Goal: Task Accomplishment & Management: Use online tool/utility

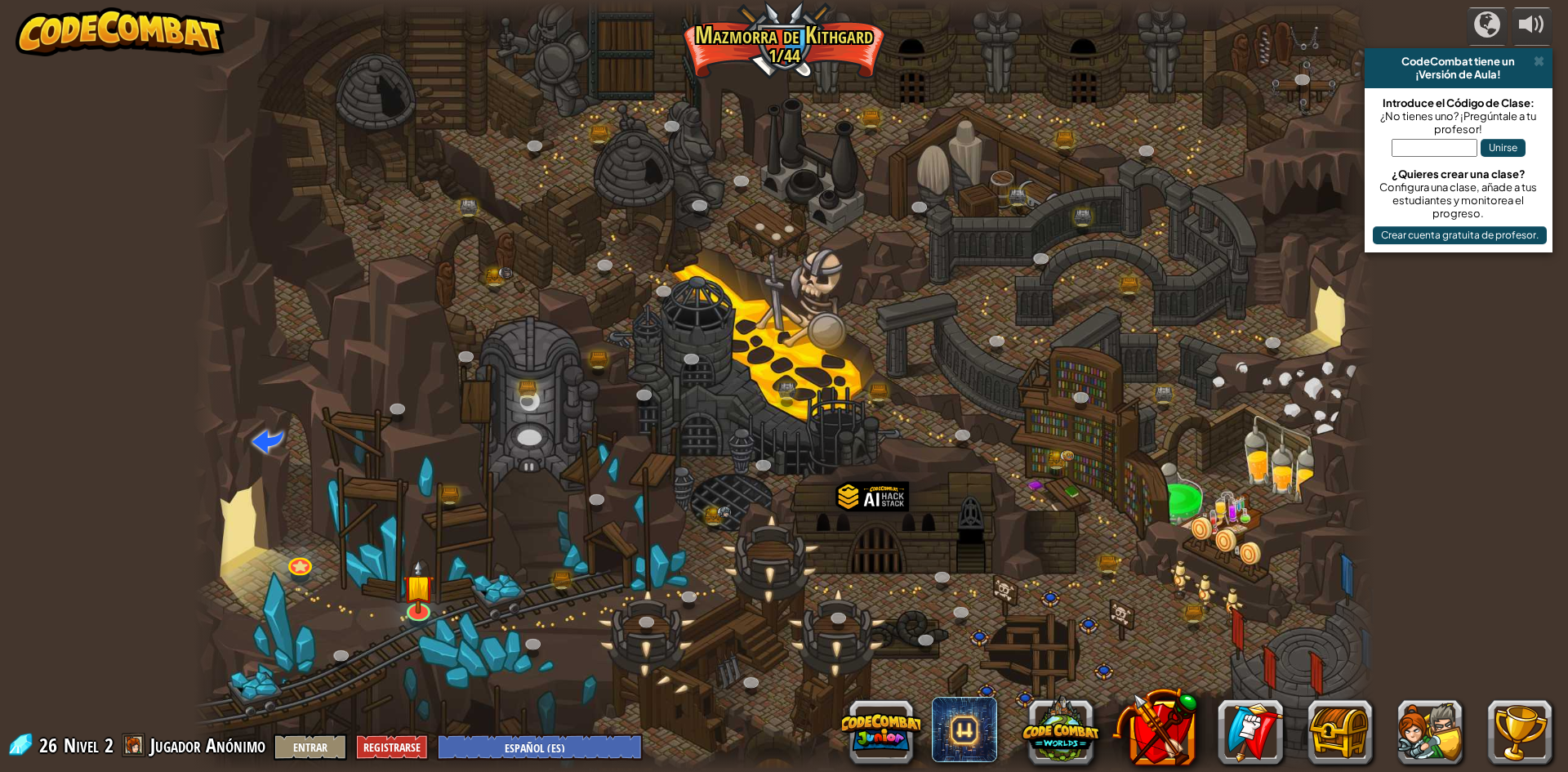
select select "es-ES"
click at [414, 595] on img at bounding box center [419, 573] width 32 height 73
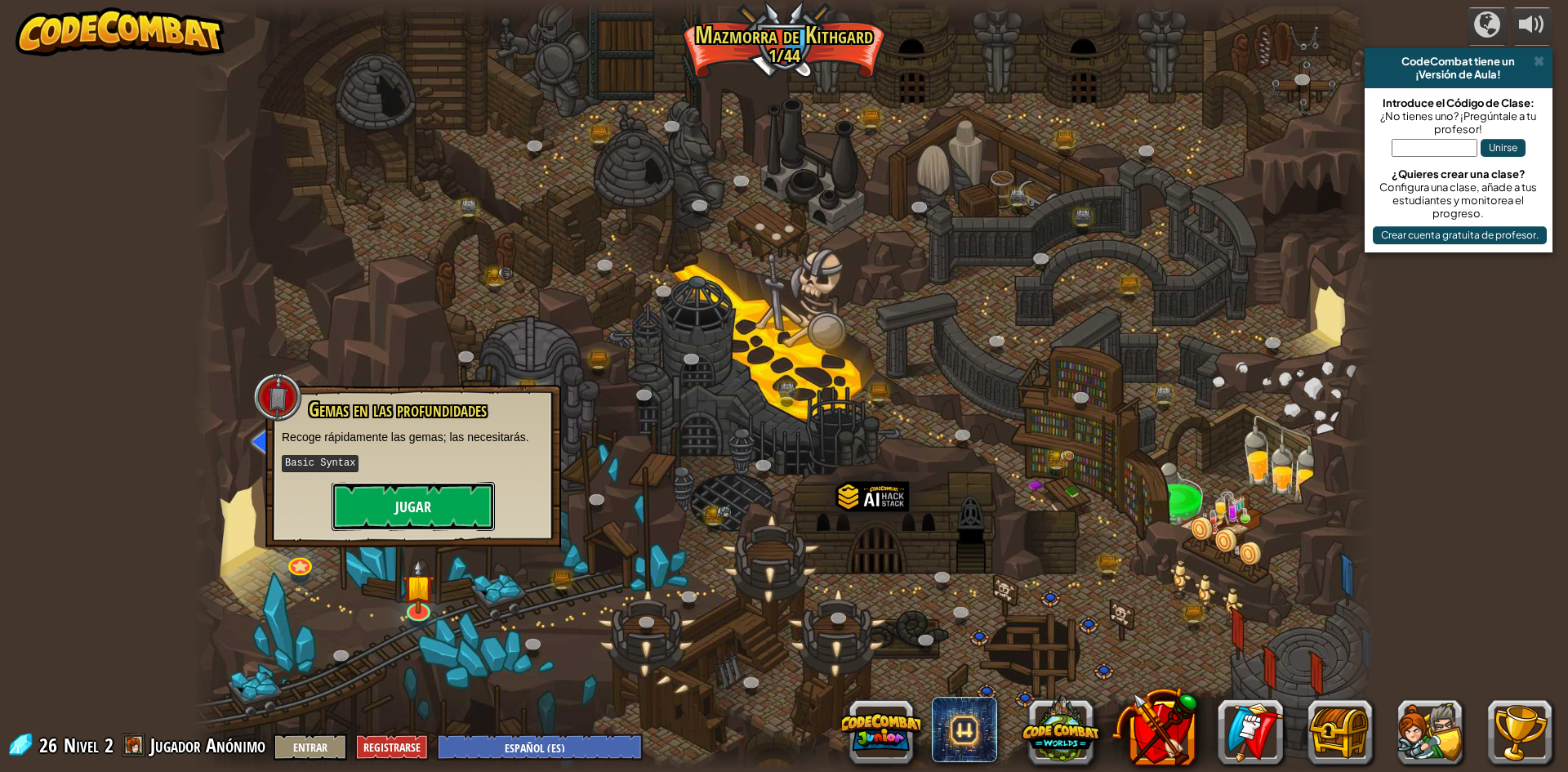
click at [430, 502] on button "Jugar" at bounding box center [413, 506] width 163 height 49
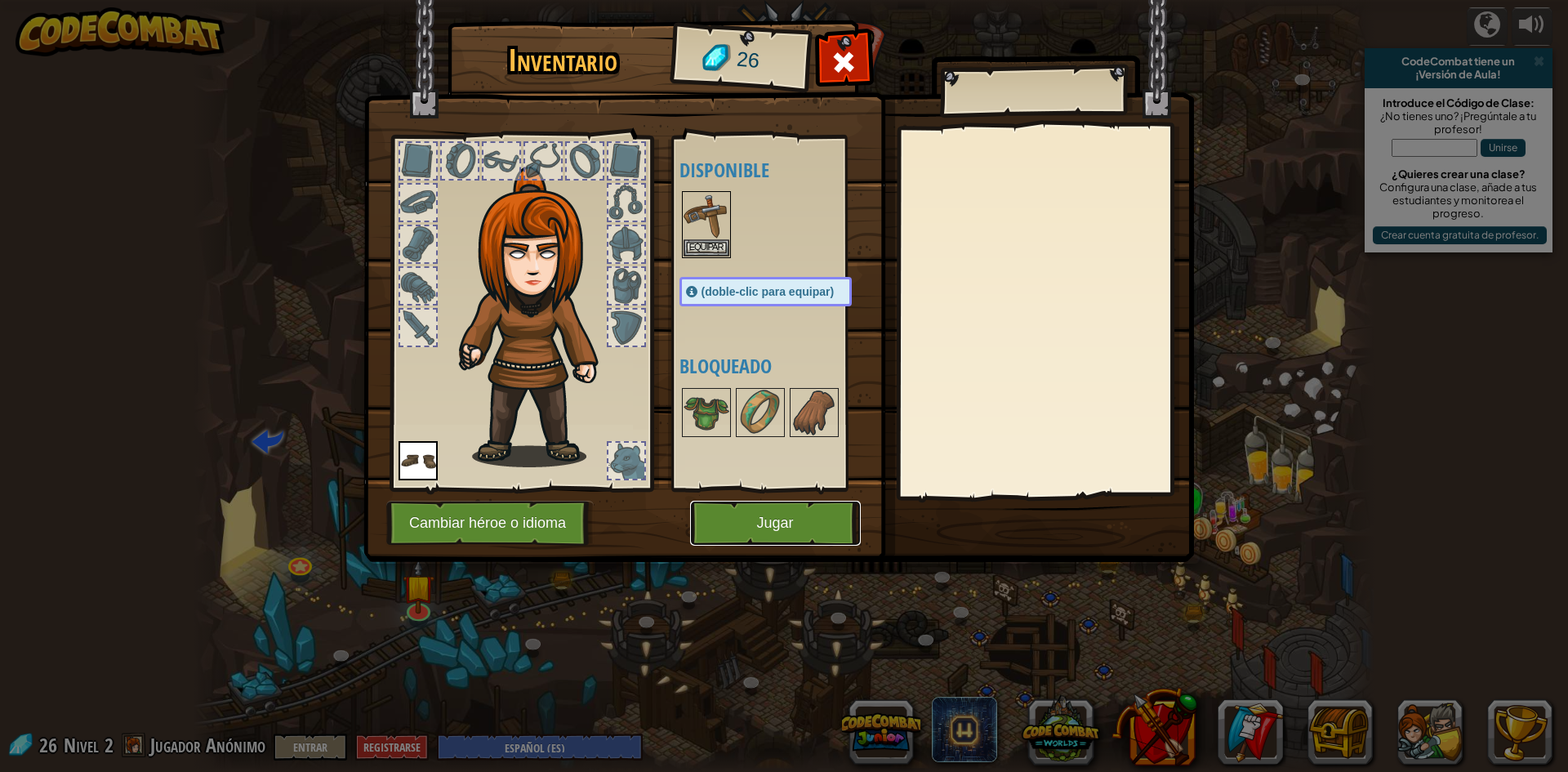
click at [788, 541] on button "Jugar" at bounding box center [776, 522] width 171 height 45
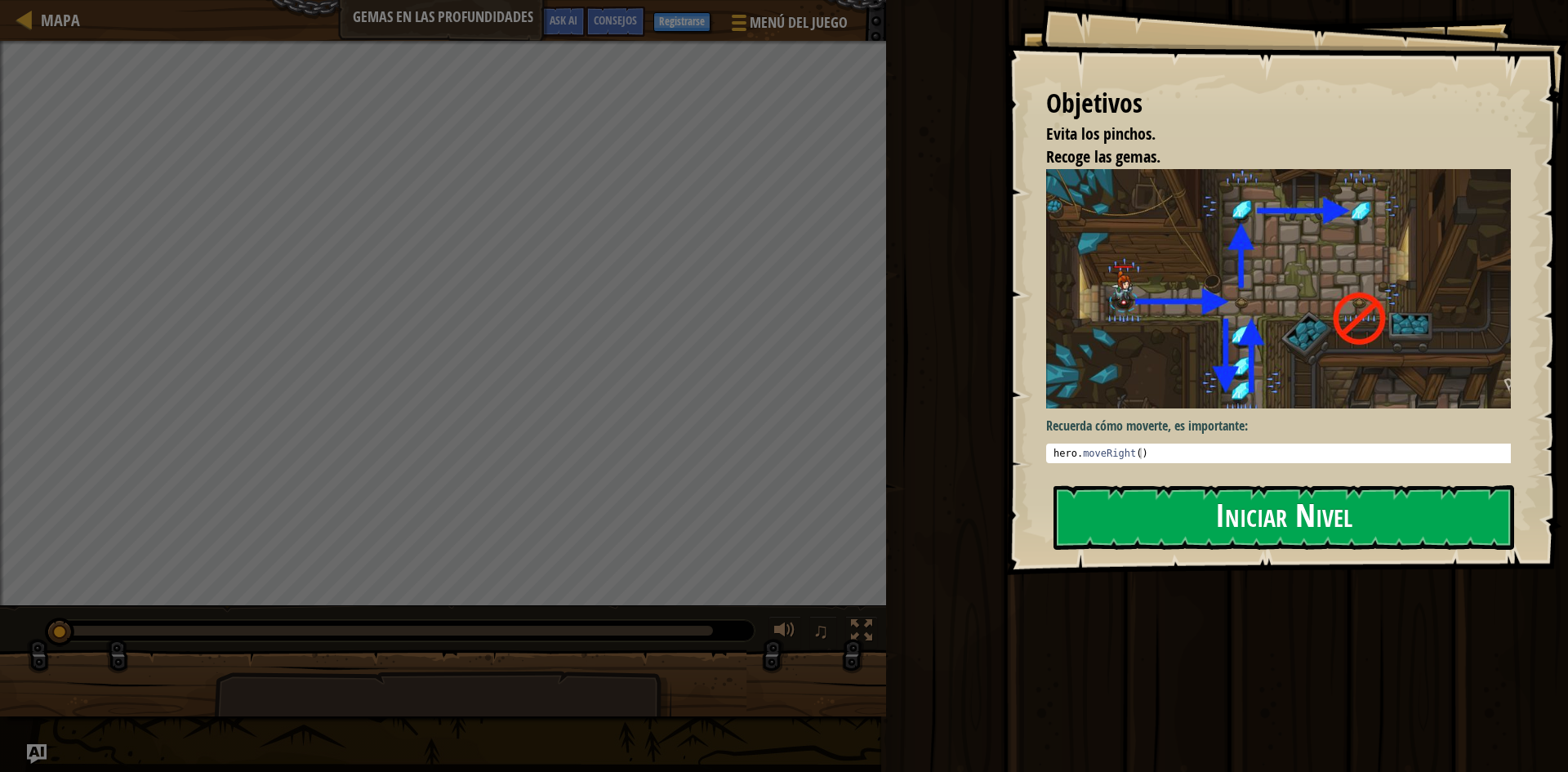
click at [1204, 500] on button "Iniciar Nivel" at bounding box center [1283, 517] width 460 height 65
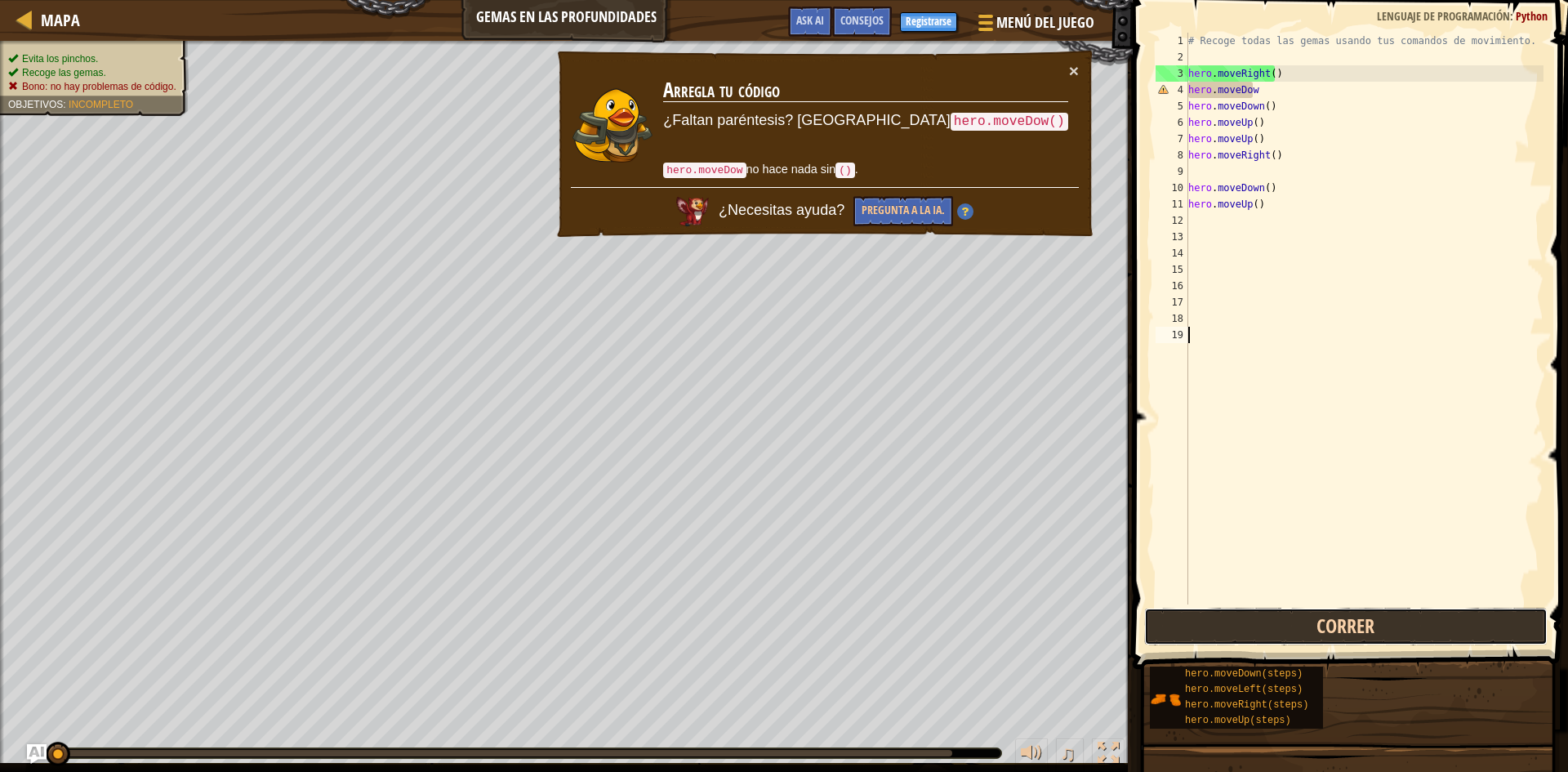
click at [1323, 624] on button "Correr" at bounding box center [1345, 626] width 403 height 37
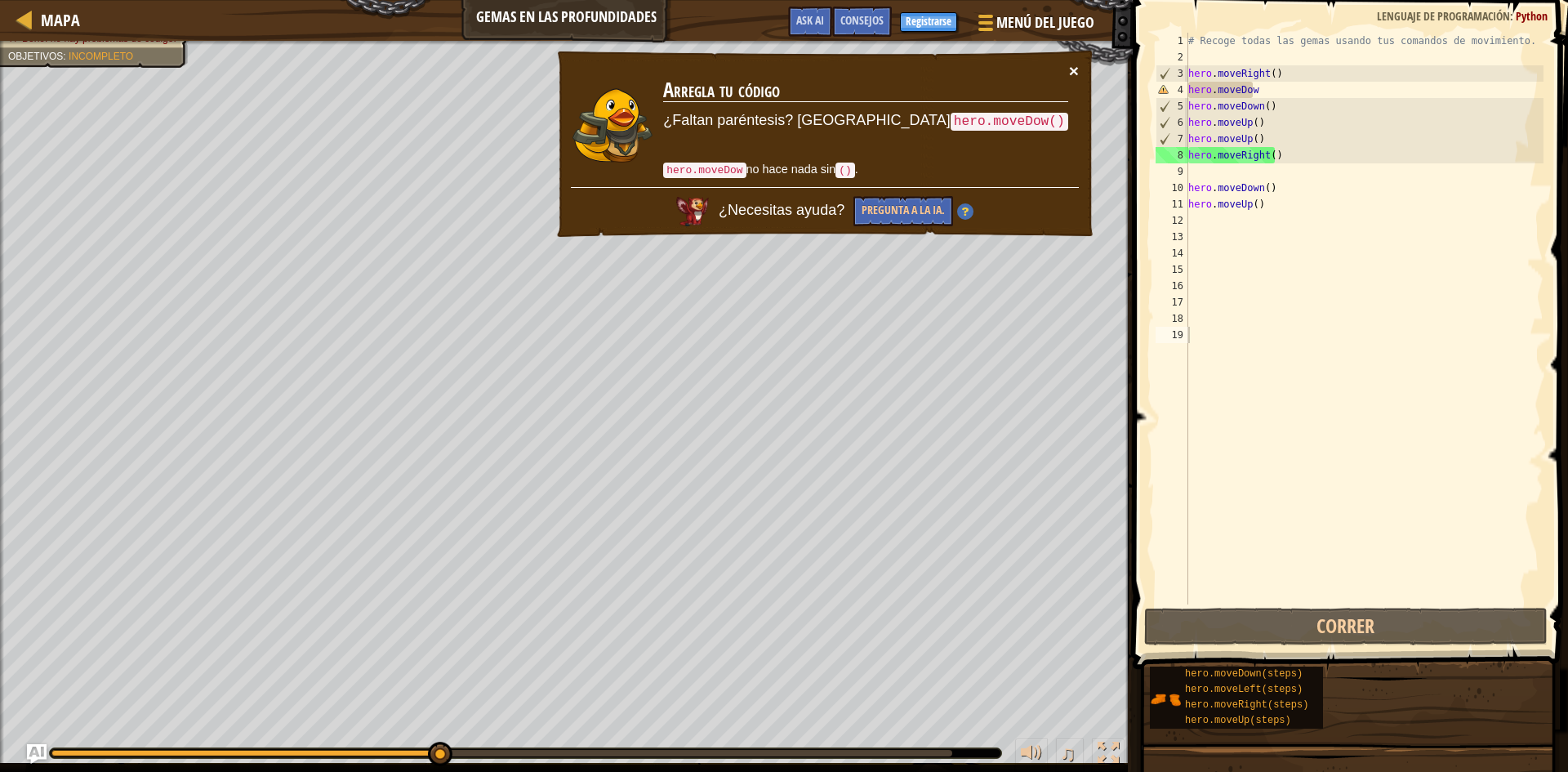
click at [1073, 66] on button "×" at bounding box center [1074, 70] width 10 height 17
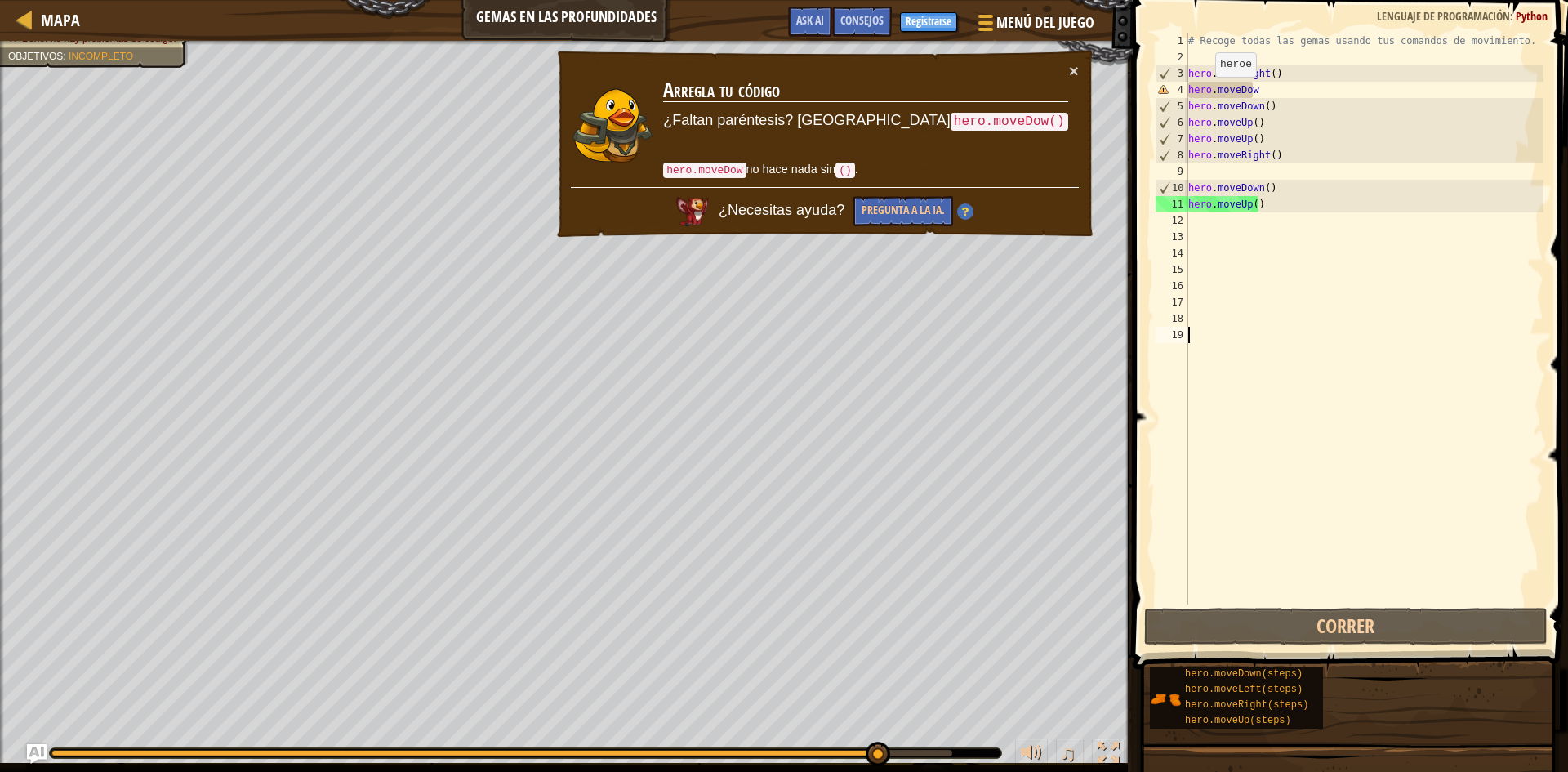
click at [1208, 93] on div "# Recoge todas las gemas usando tus comandos de movimiento. hero . moveRight ( …" at bounding box center [1364, 335] width 358 height 605
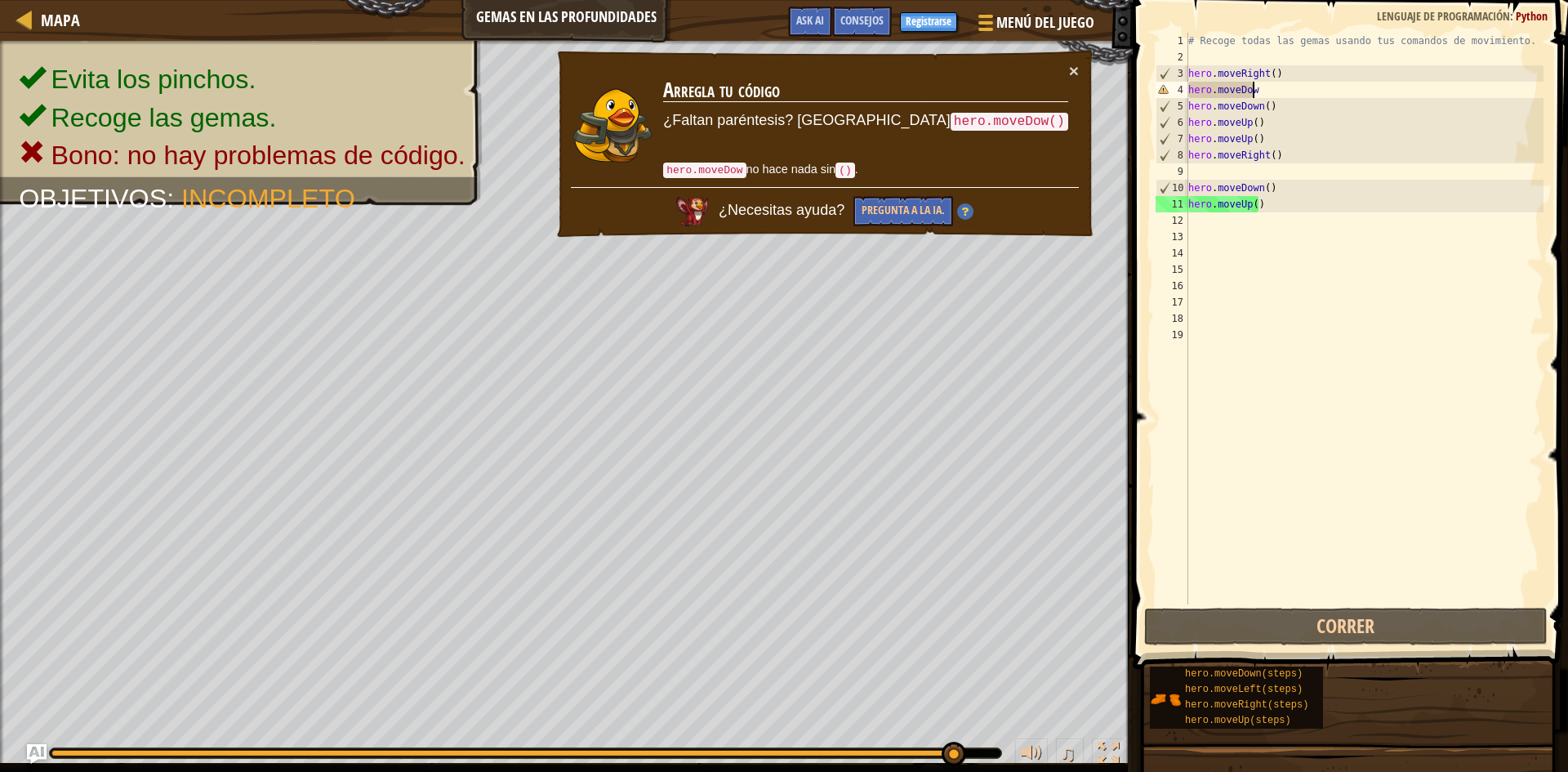
click at [1352, 93] on div "# Recoge todas las gemas usando tus comandos de movimiento. hero . moveRight ( …" at bounding box center [1364, 335] width 358 height 605
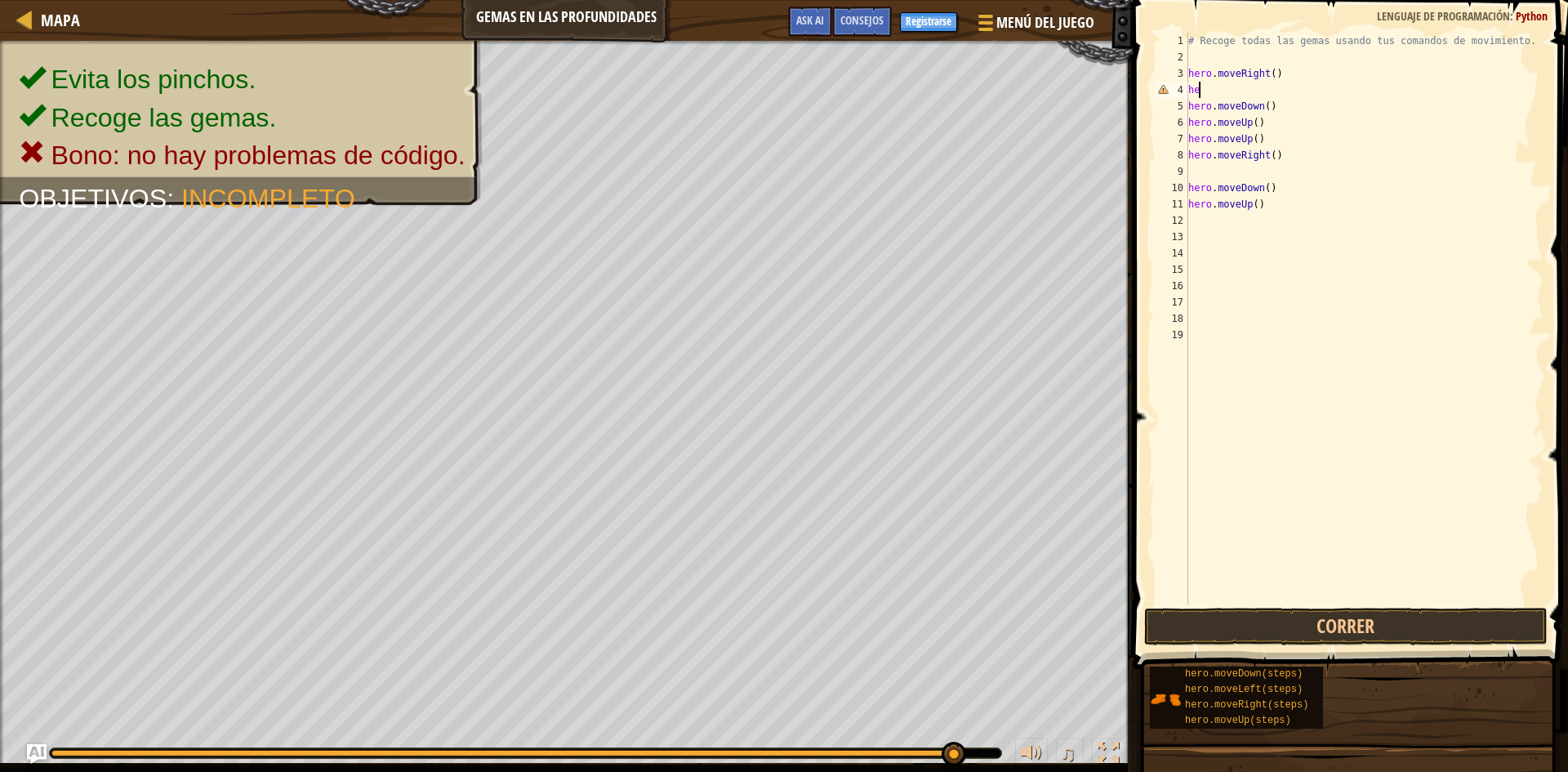
type textarea "h"
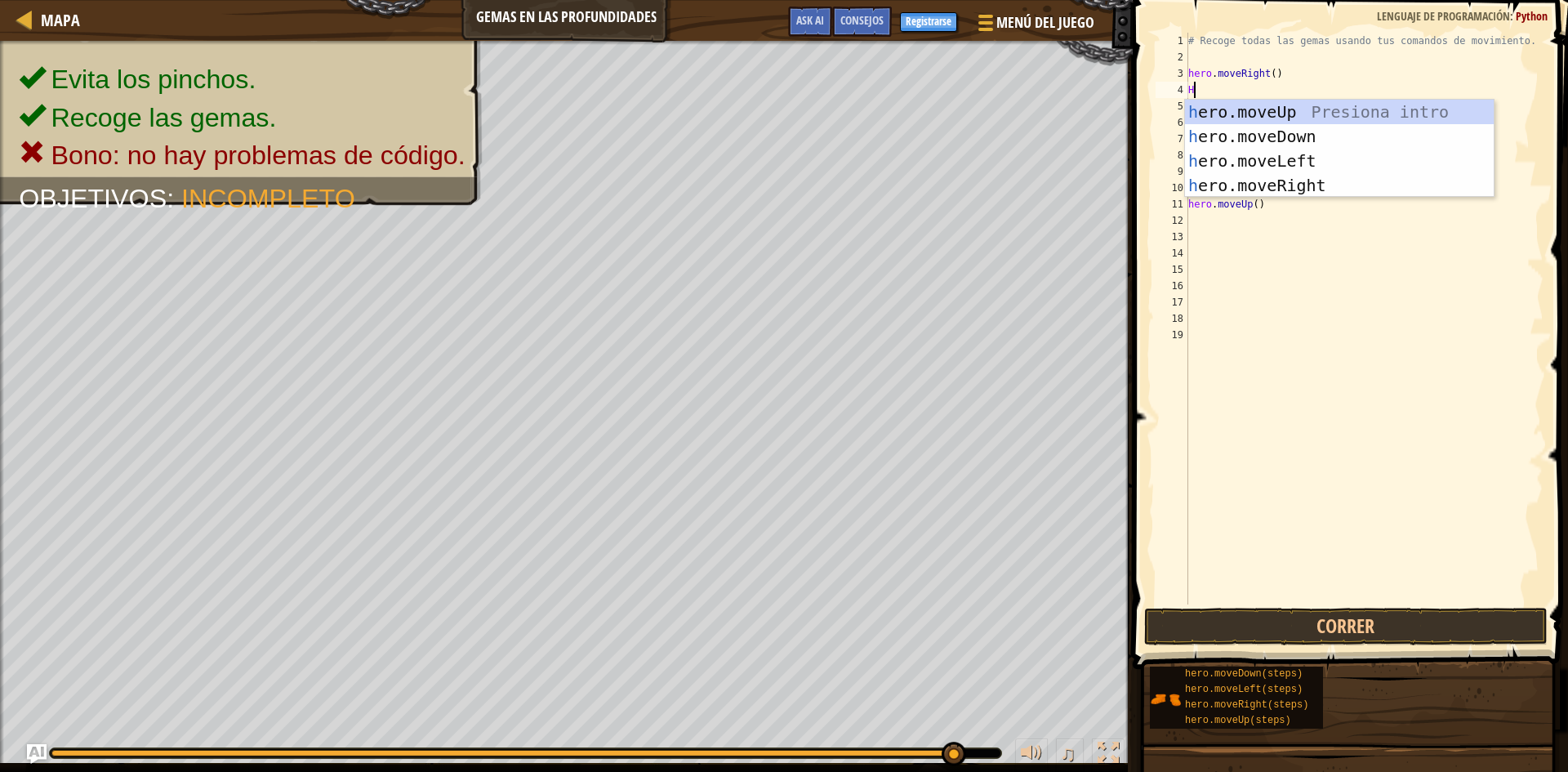
scroll to position [8, 0]
type textarea "HERO"
click at [1259, 132] on div "hero .moveUp Presiona intro hero .moveDown Presiona intro hero .moveLeft Presio…" at bounding box center [1339, 172] width 308 height 147
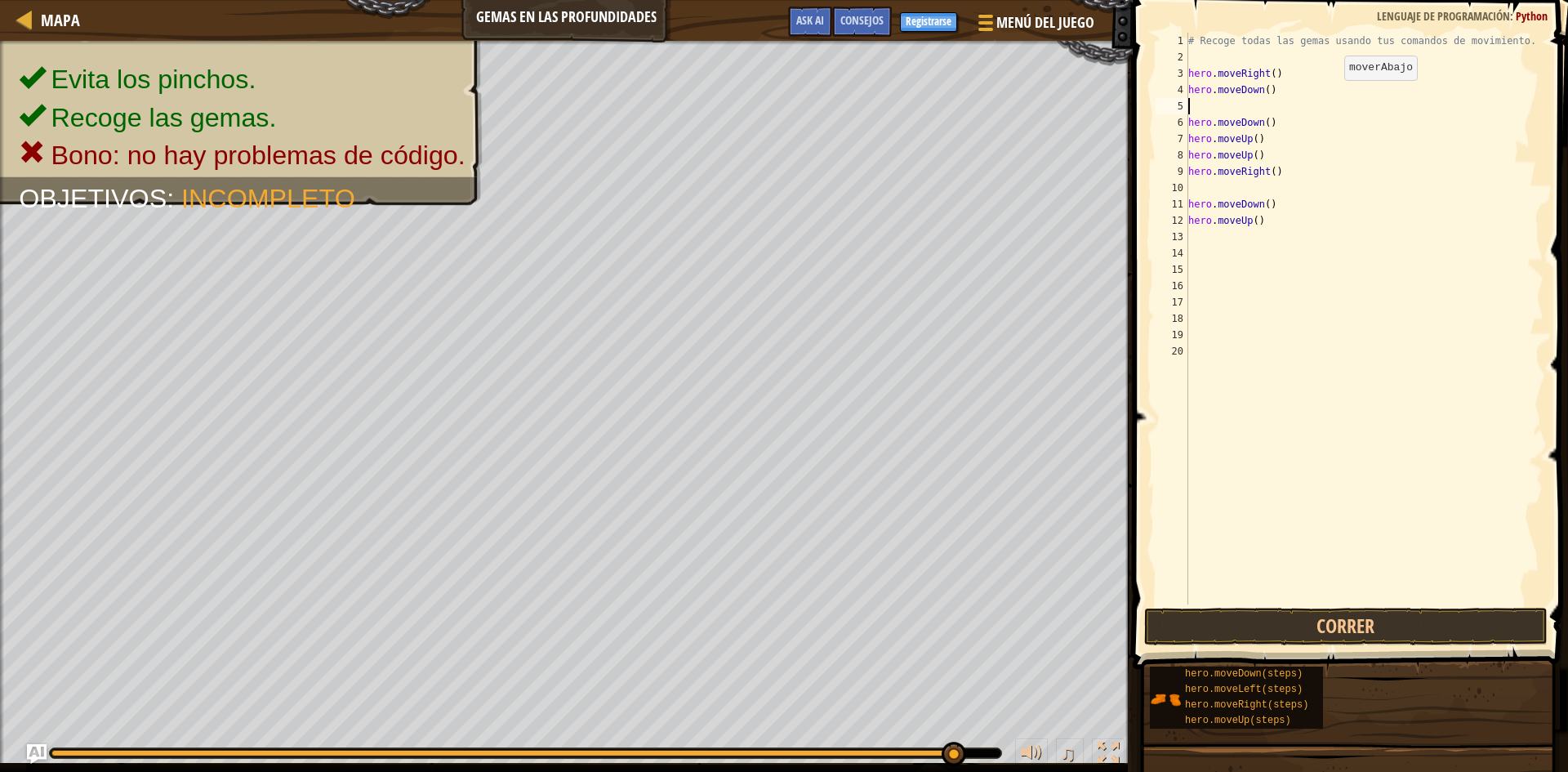
scroll to position [8, 0]
click at [1196, 622] on button "Correr" at bounding box center [1345, 626] width 403 height 37
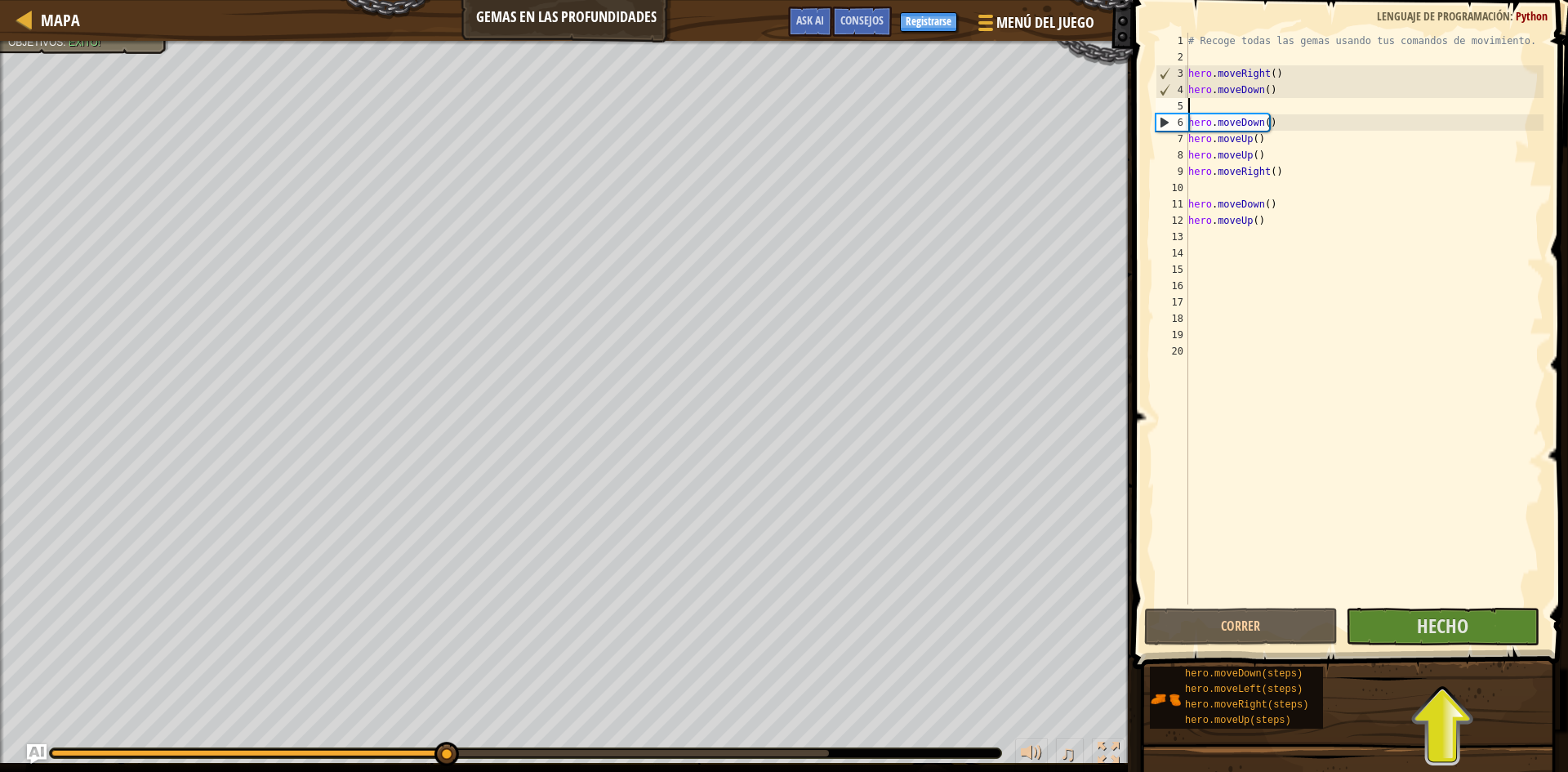
click at [1198, 104] on div "# Recoge todas las gemas usando tus comandos de movimiento. hero . moveRight ( …" at bounding box center [1364, 335] width 358 height 605
type textarea "H"
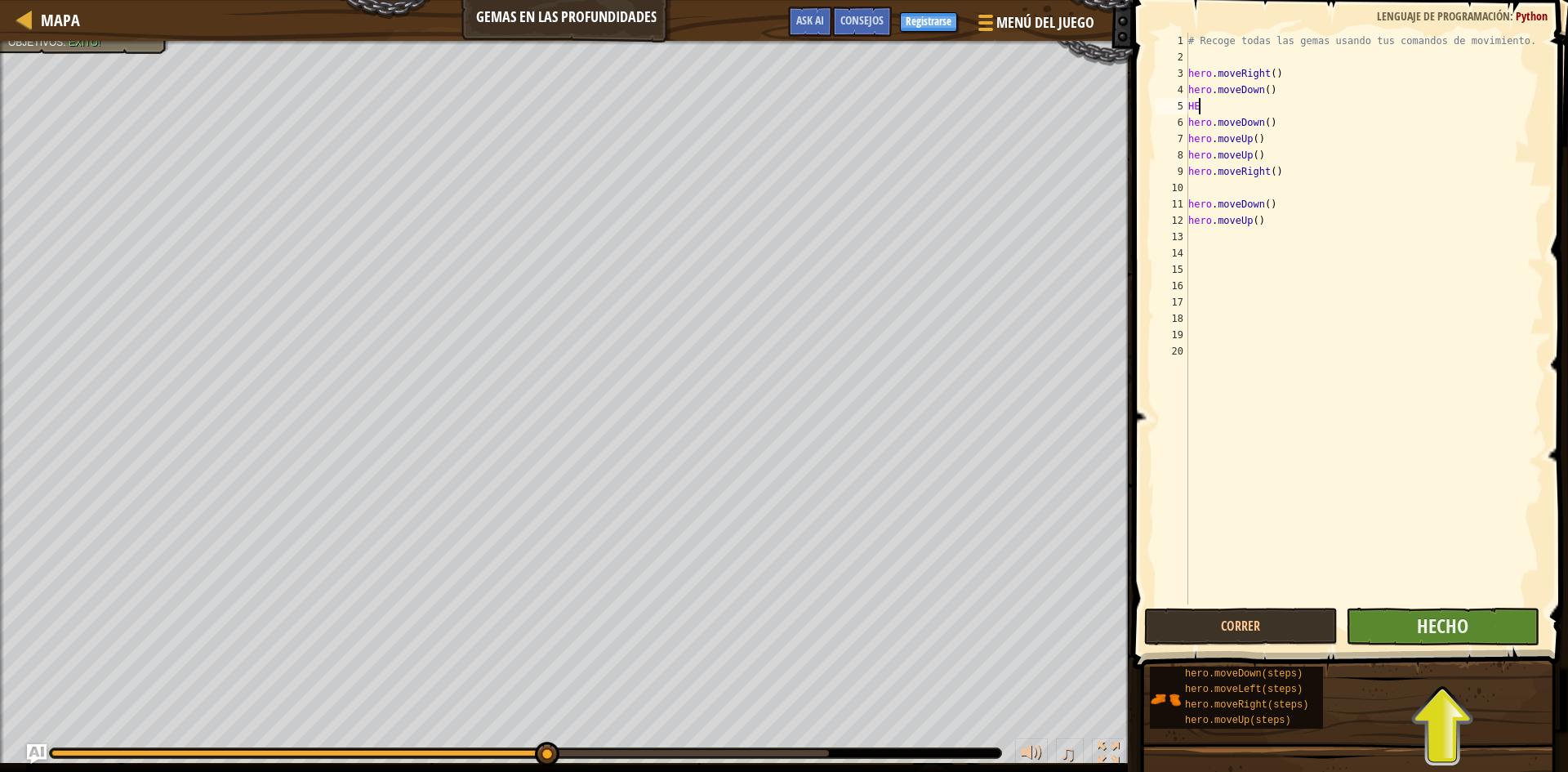
type textarea "HE"
click at [1490, 610] on button "Hecho" at bounding box center [1443, 626] width 194 height 37
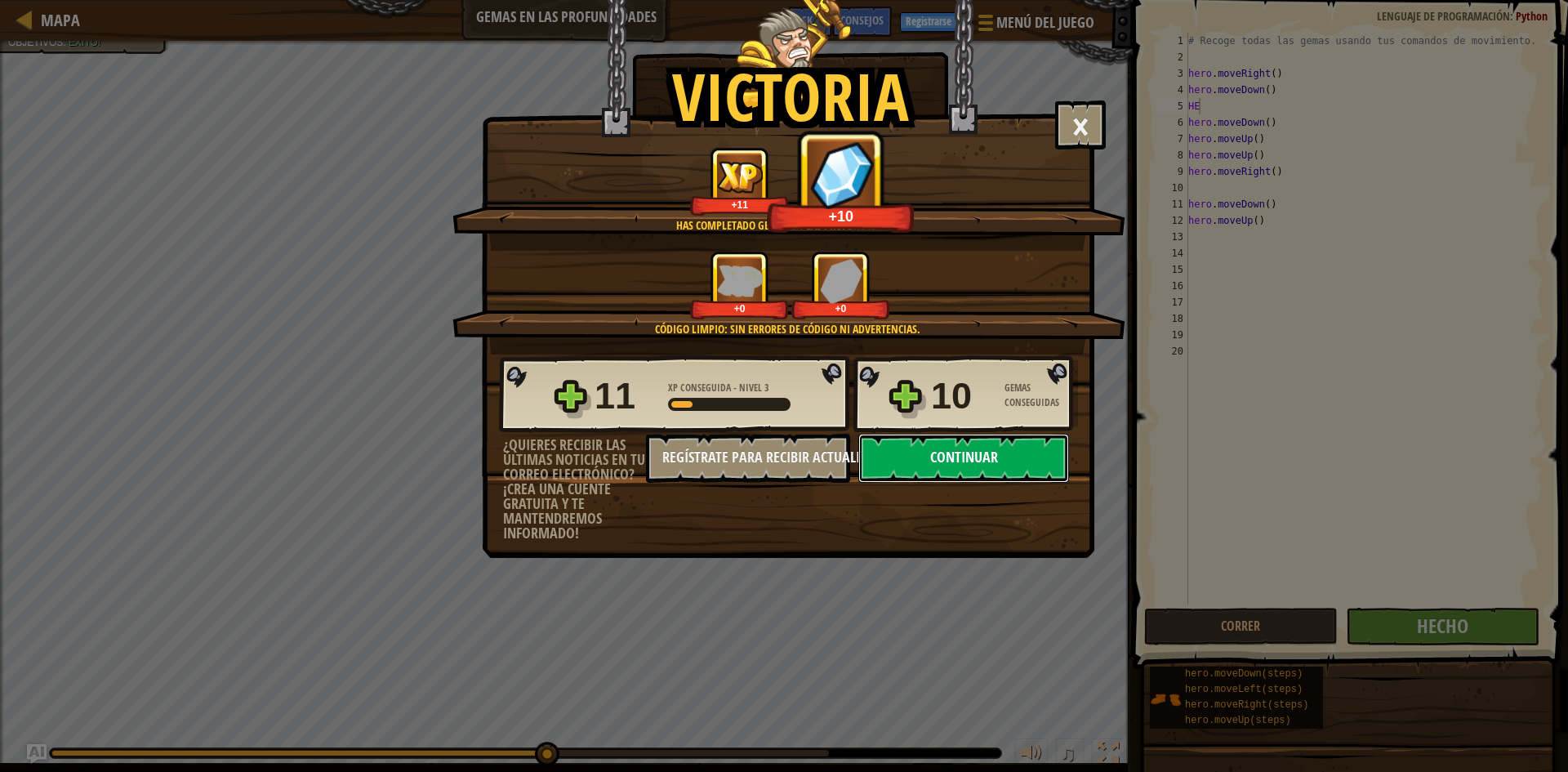
click at [1014, 448] on button "Continuar" at bounding box center [964, 459] width 211 height 49
select select "es-ES"
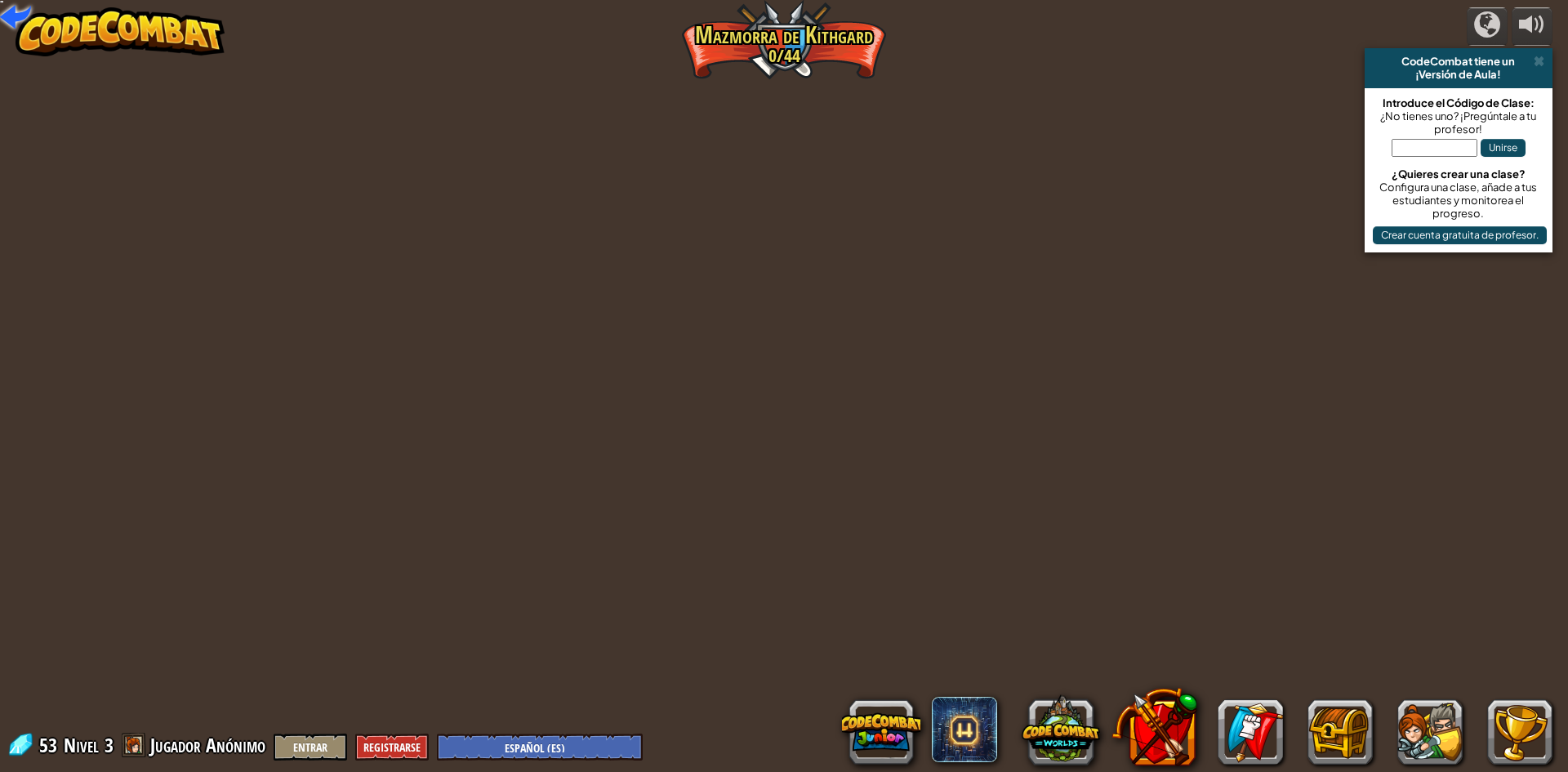
select select "es-ES"
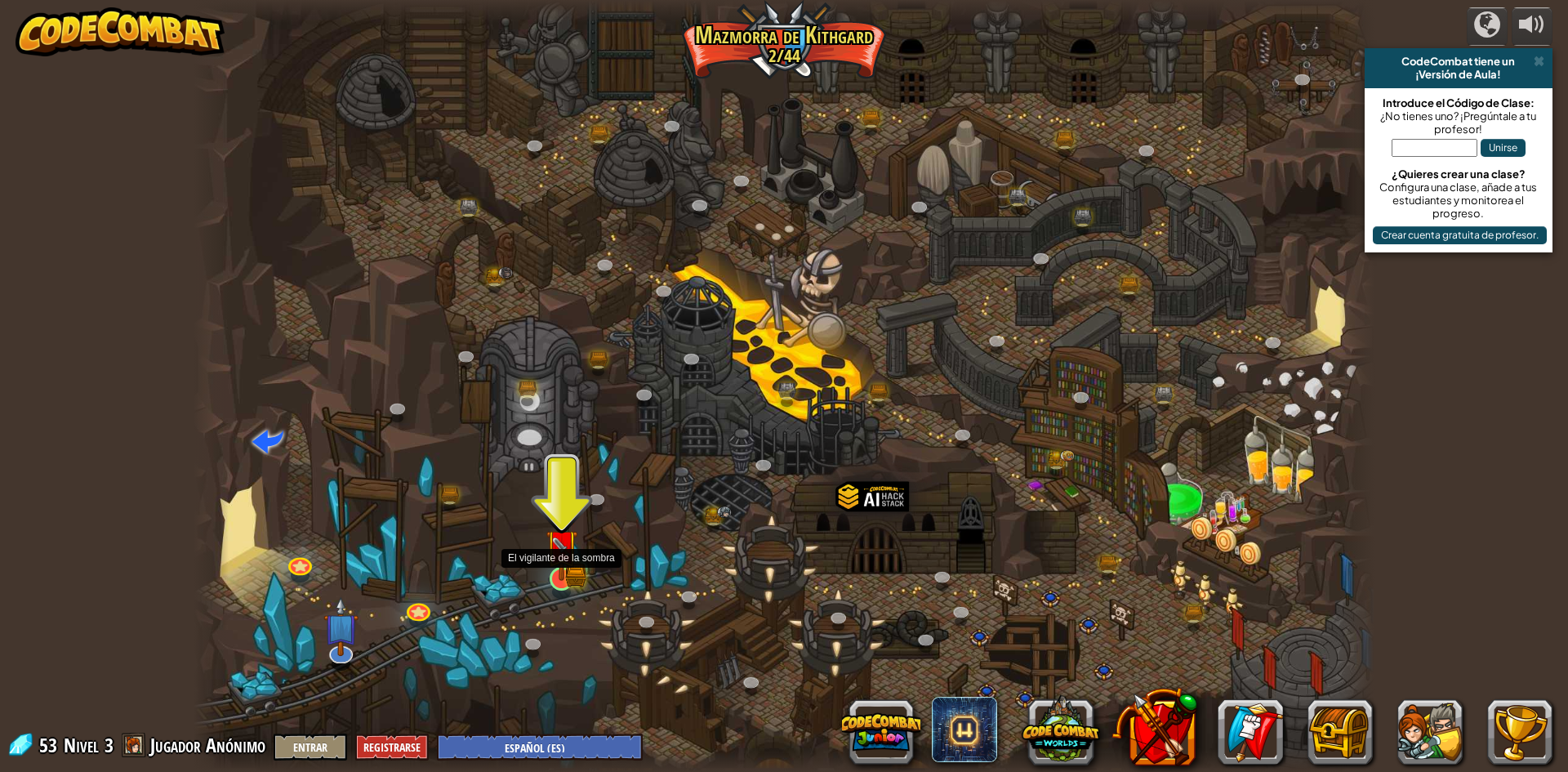
click at [559, 554] on img at bounding box center [561, 547] width 19 height 19
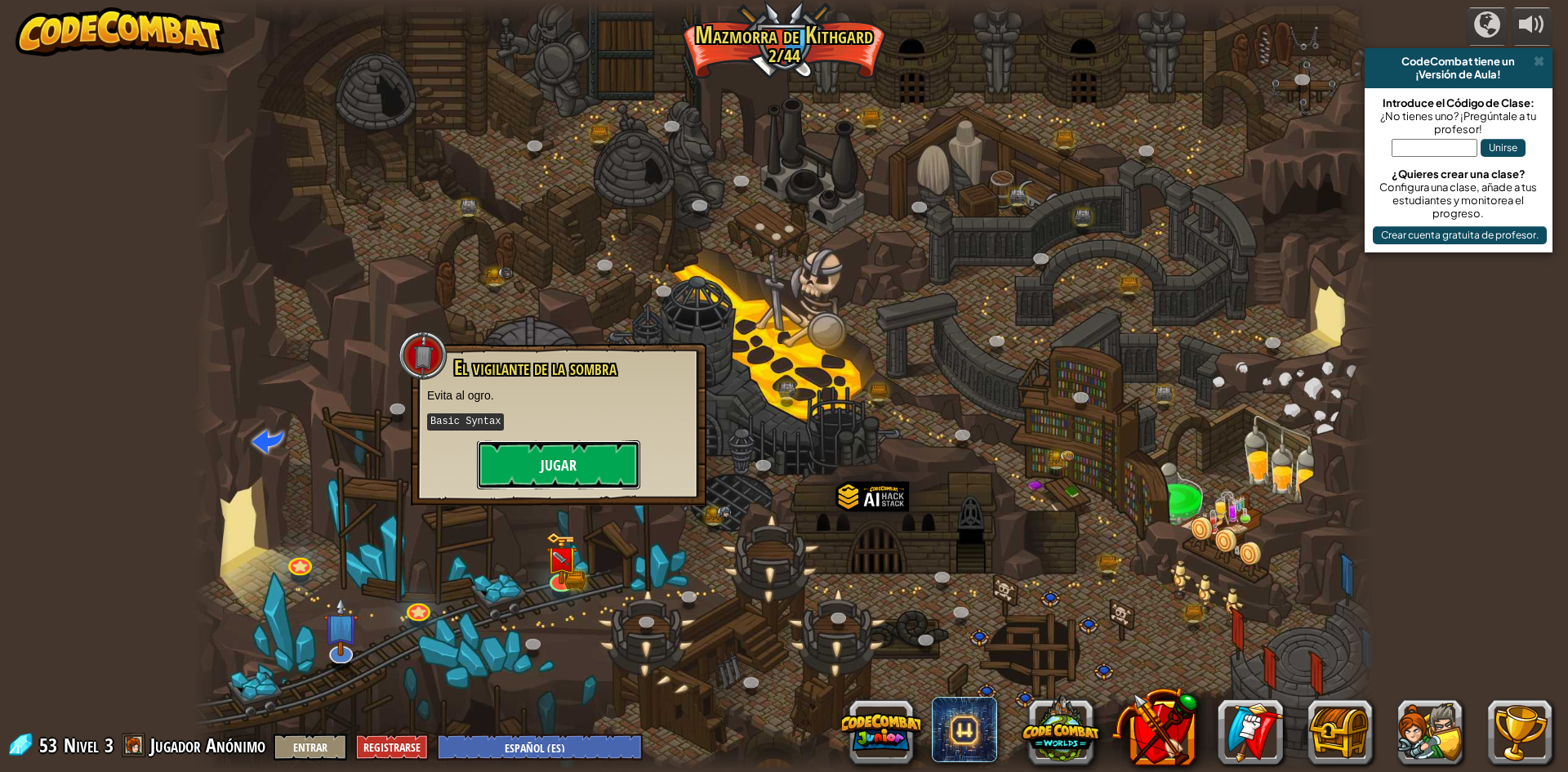
click at [597, 458] on button "Jugar" at bounding box center [559, 465] width 163 height 49
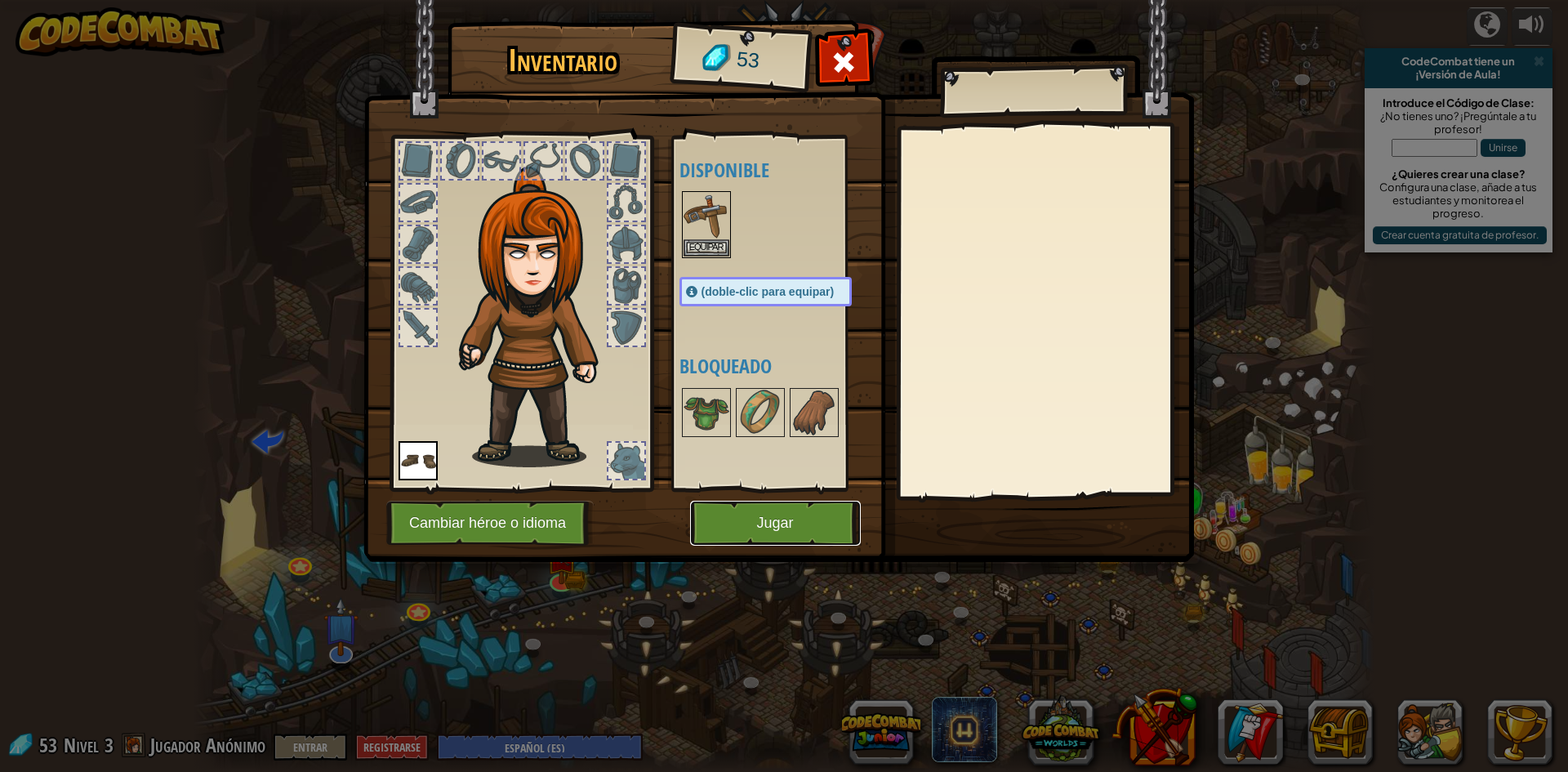
click at [726, 526] on button "Jugar" at bounding box center [776, 522] width 171 height 45
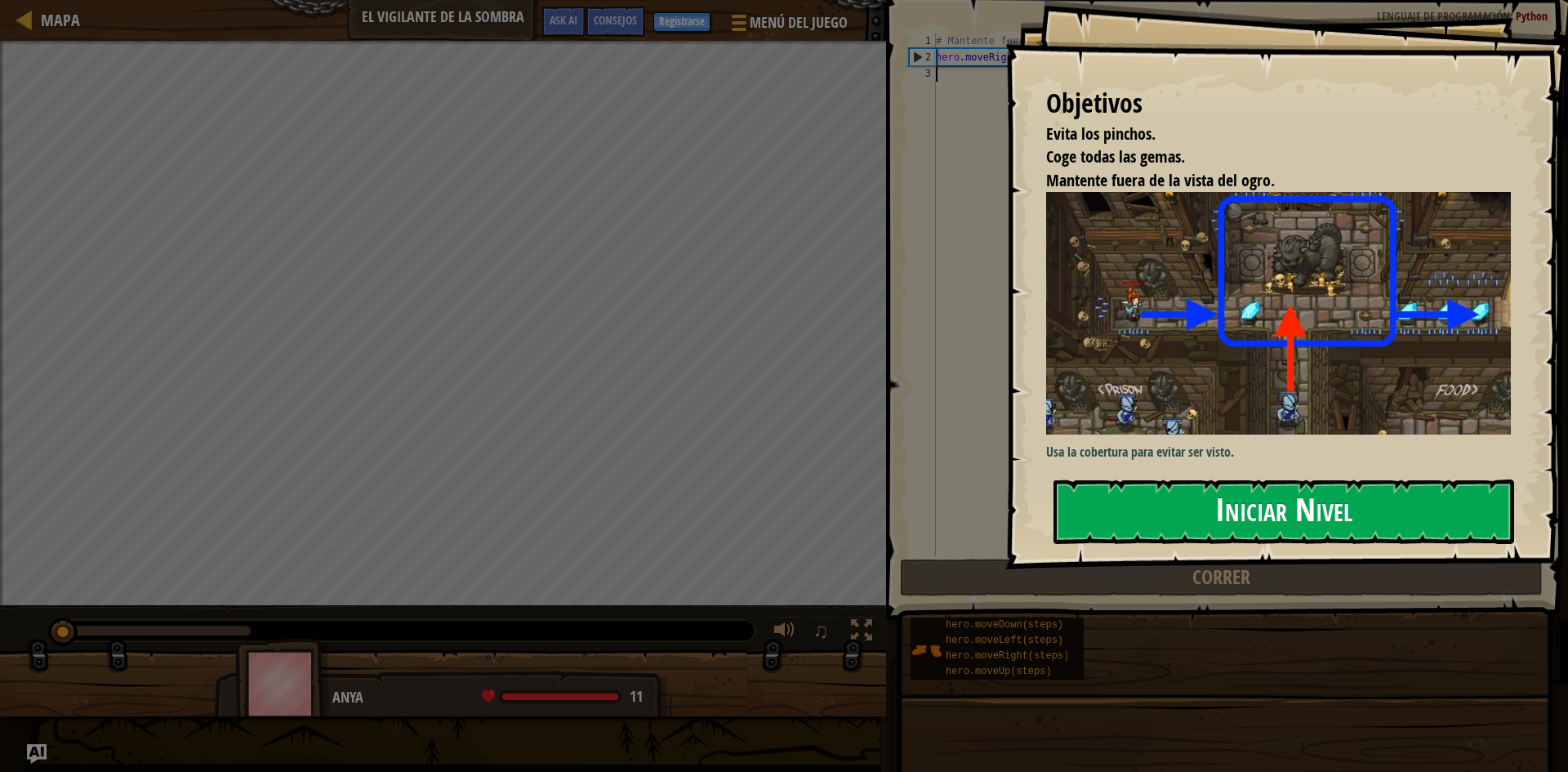
click at [1140, 519] on button "Iniciar Nivel" at bounding box center [1283, 511] width 460 height 65
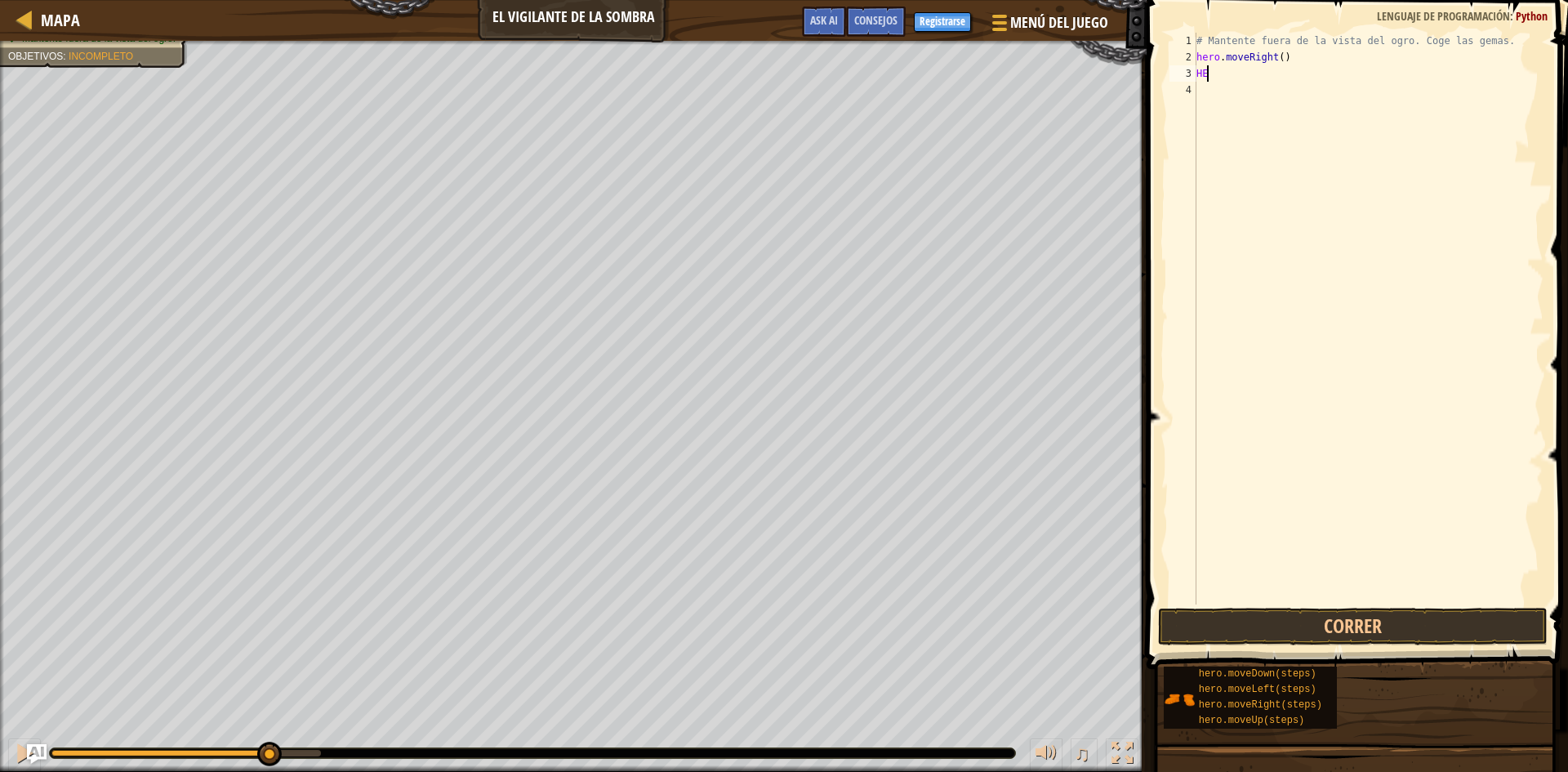
scroll to position [8, 1]
click at [1469, 70] on div "# Mantente fuera de la vista del ogro. Coge las gemas. héroe . moverDerecha ( )…" at bounding box center [1368, 335] width 351 height 605
type textarea "H"
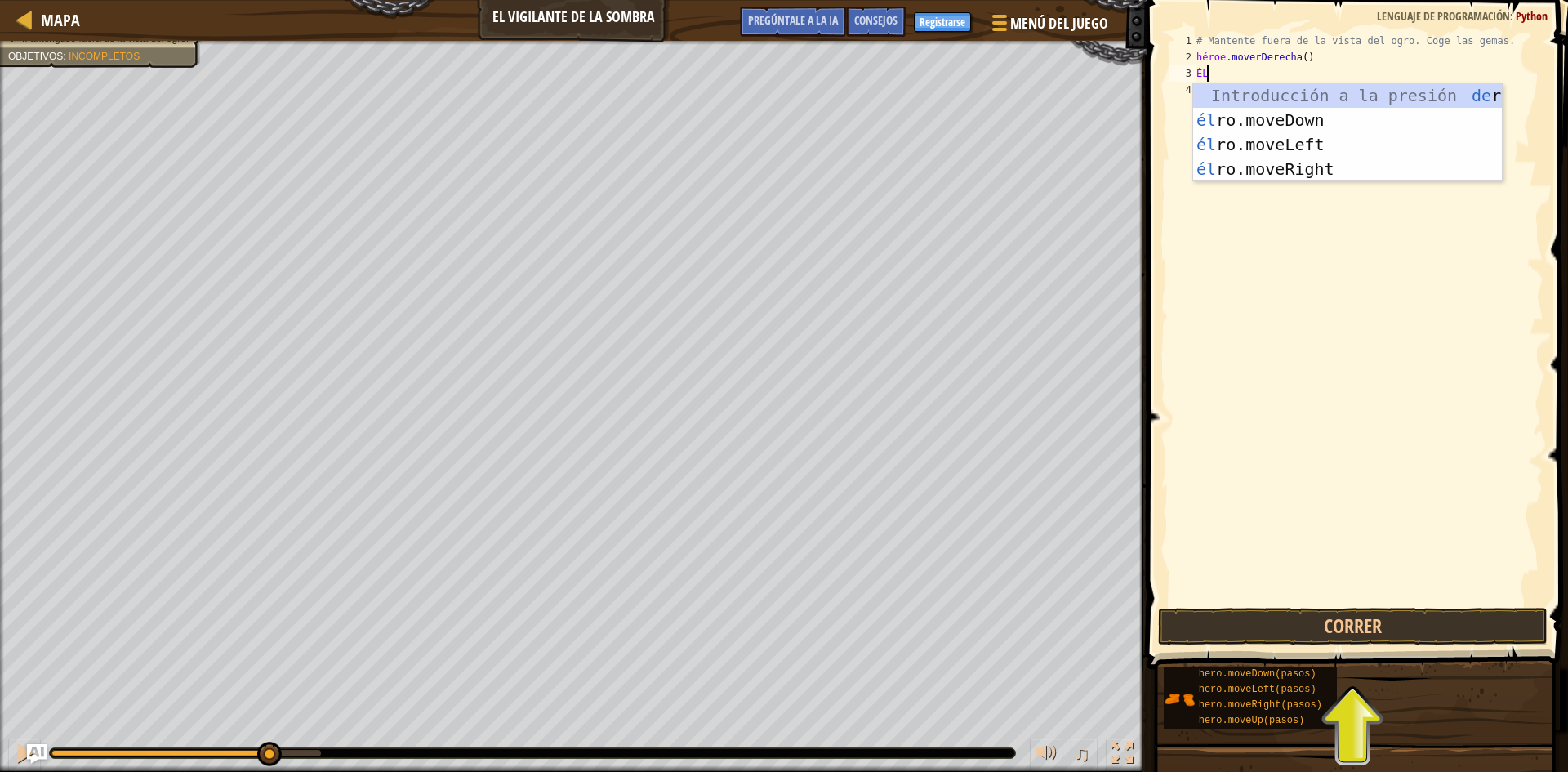
type textarea "H"
type textarea "her"
click at [1344, 97] on div "su introducción de o.moveUp Presiona su o.moveDown Introducción a la presión su…" at bounding box center [1347, 156] width 308 height 147
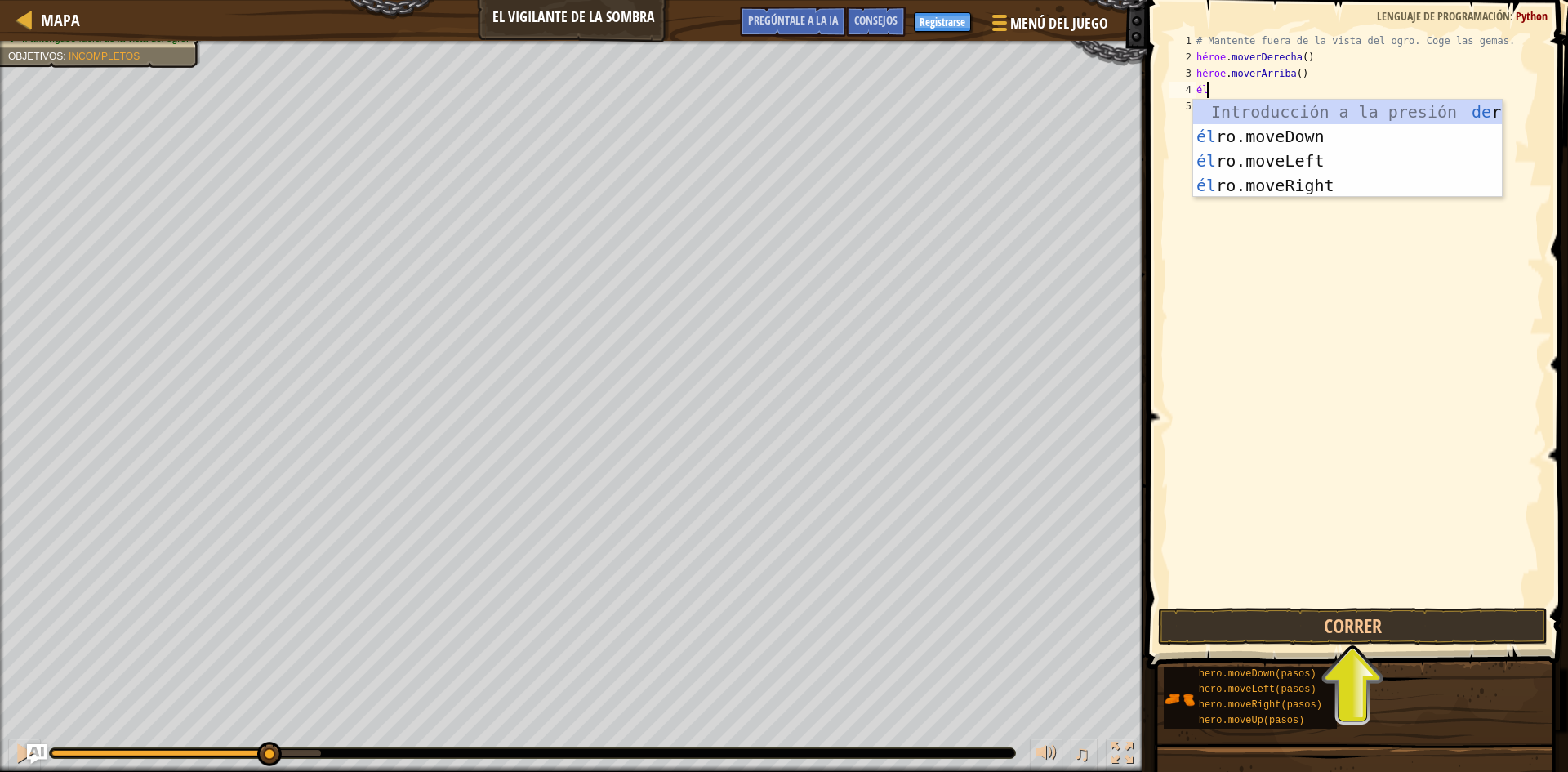
type textarea "her"
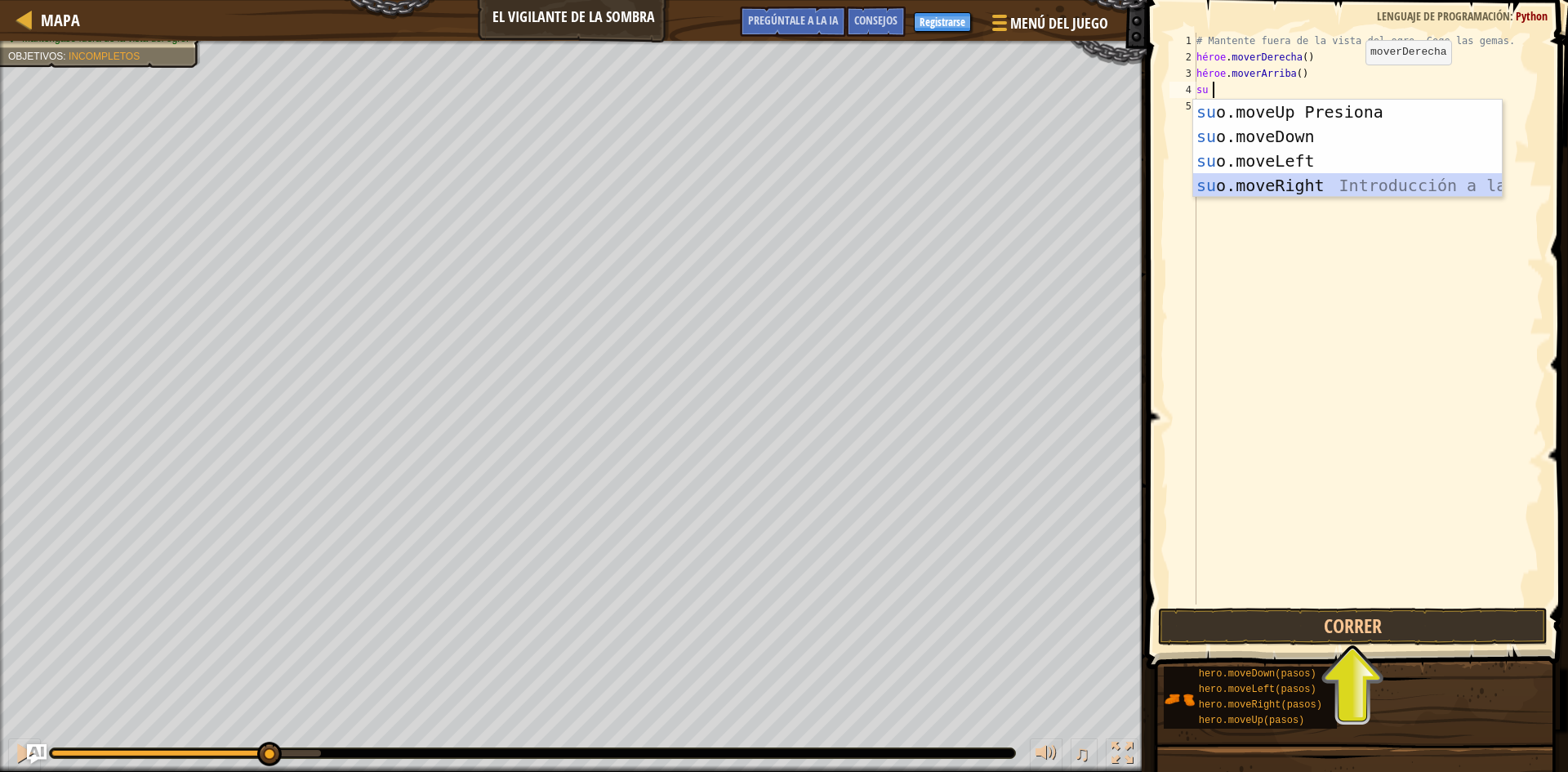
click at [1221, 176] on div "su introducción de o.moveUp Presiona su o.moveDown Introducción a la presión su…" at bounding box center [1347, 172] width 308 height 147
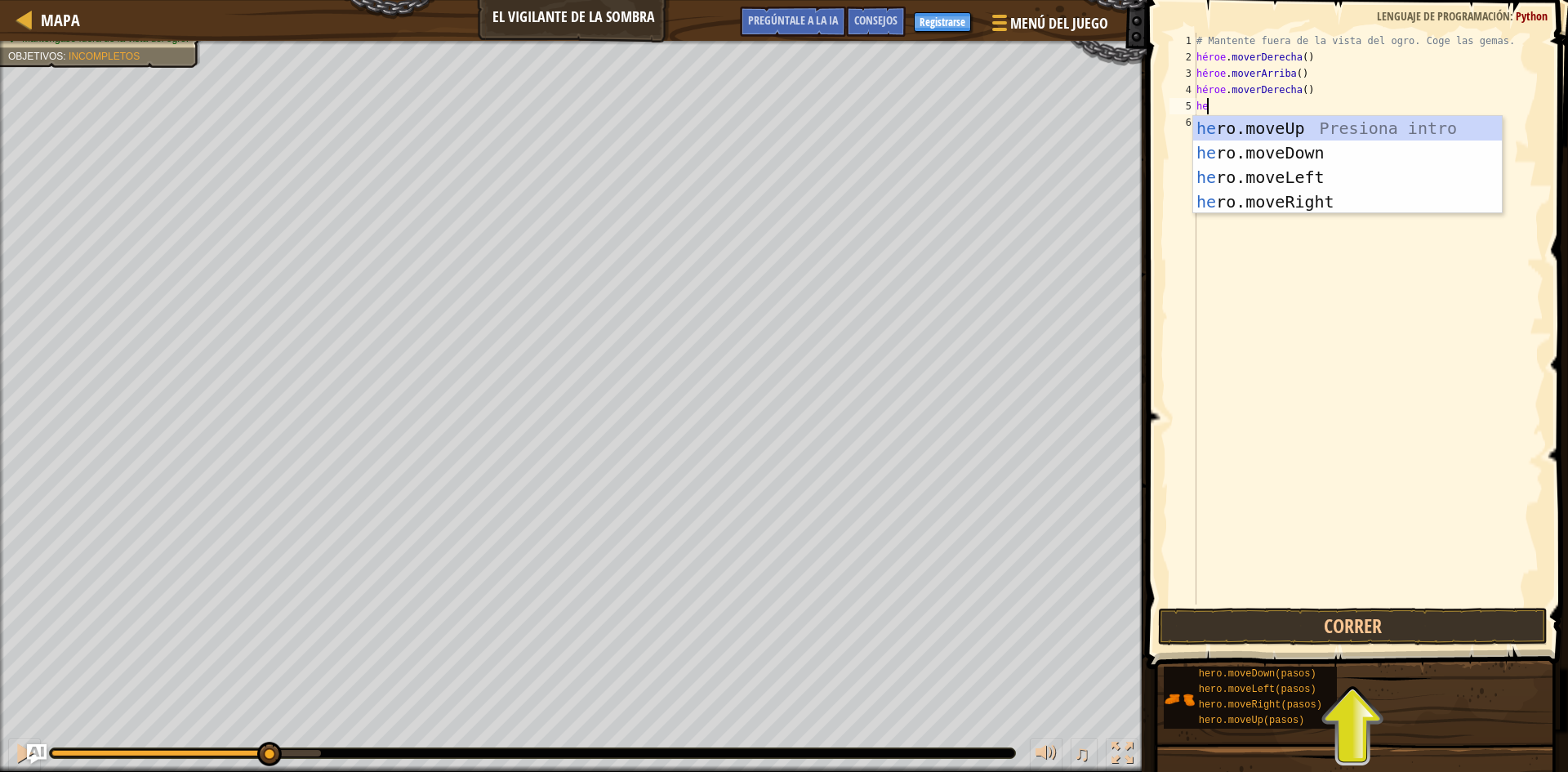
type textarea "her"
click at [1300, 147] on div "su introducción de o.moveUp Presiona su o.moveDown Introducción a la presión su…" at bounding box center [1347, 189] width 308 height 147
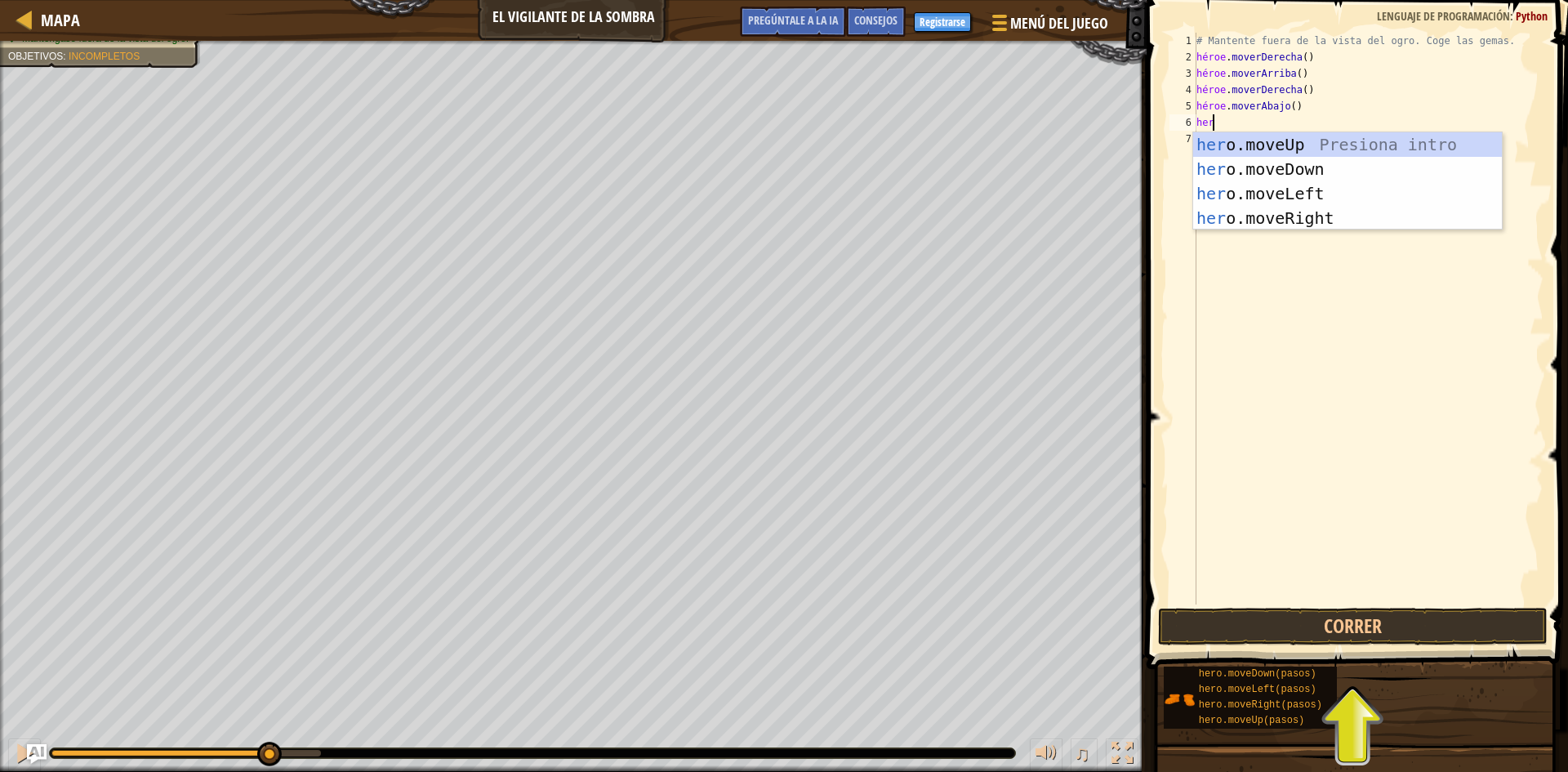
type textarea "her"
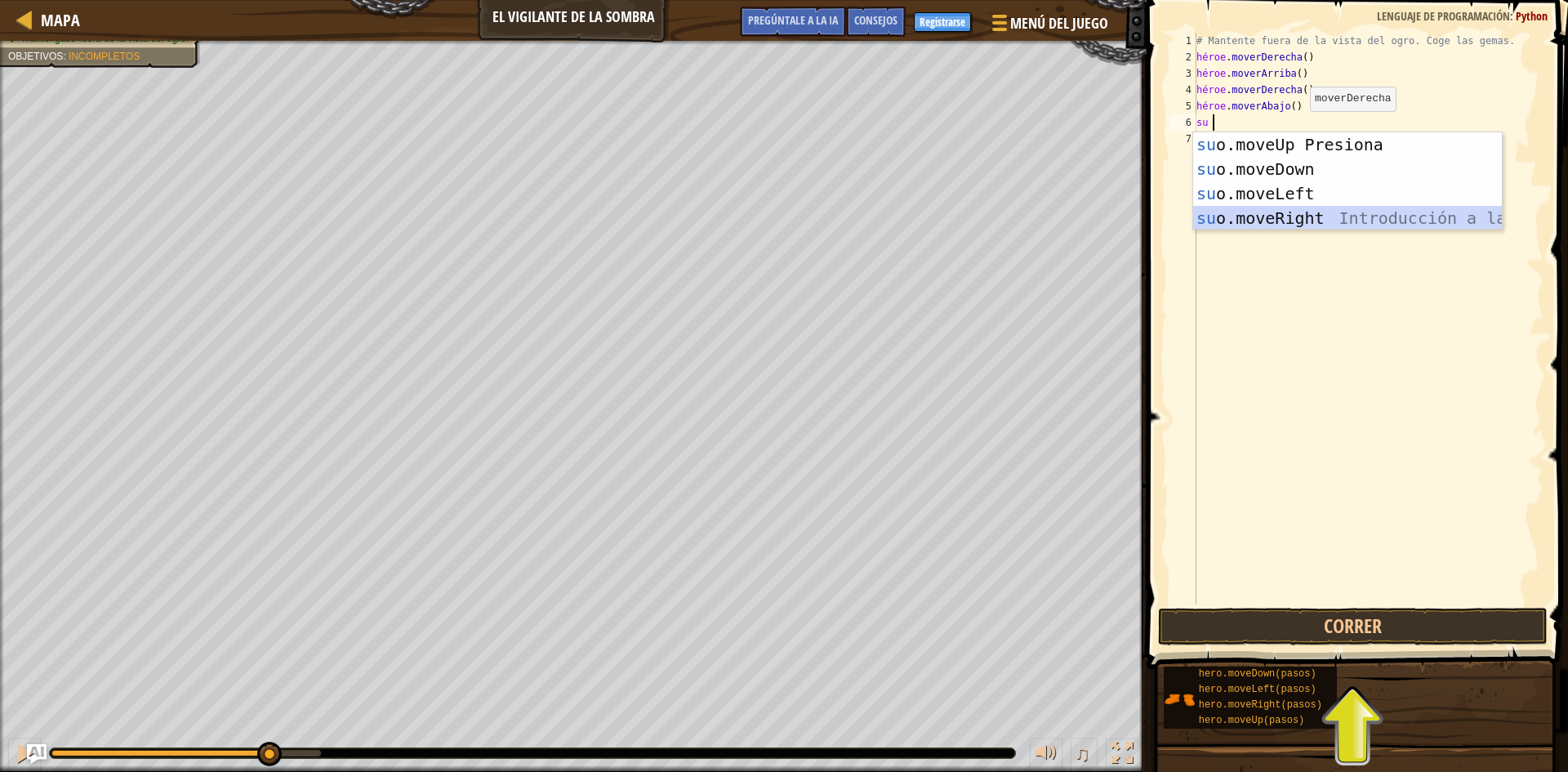
click at [1253, 220] on div "su introducción de o.moveUp Presiona su o.moveDown Introducción a la presión su…" at bounding box center [1347, 206] width 308 height 147
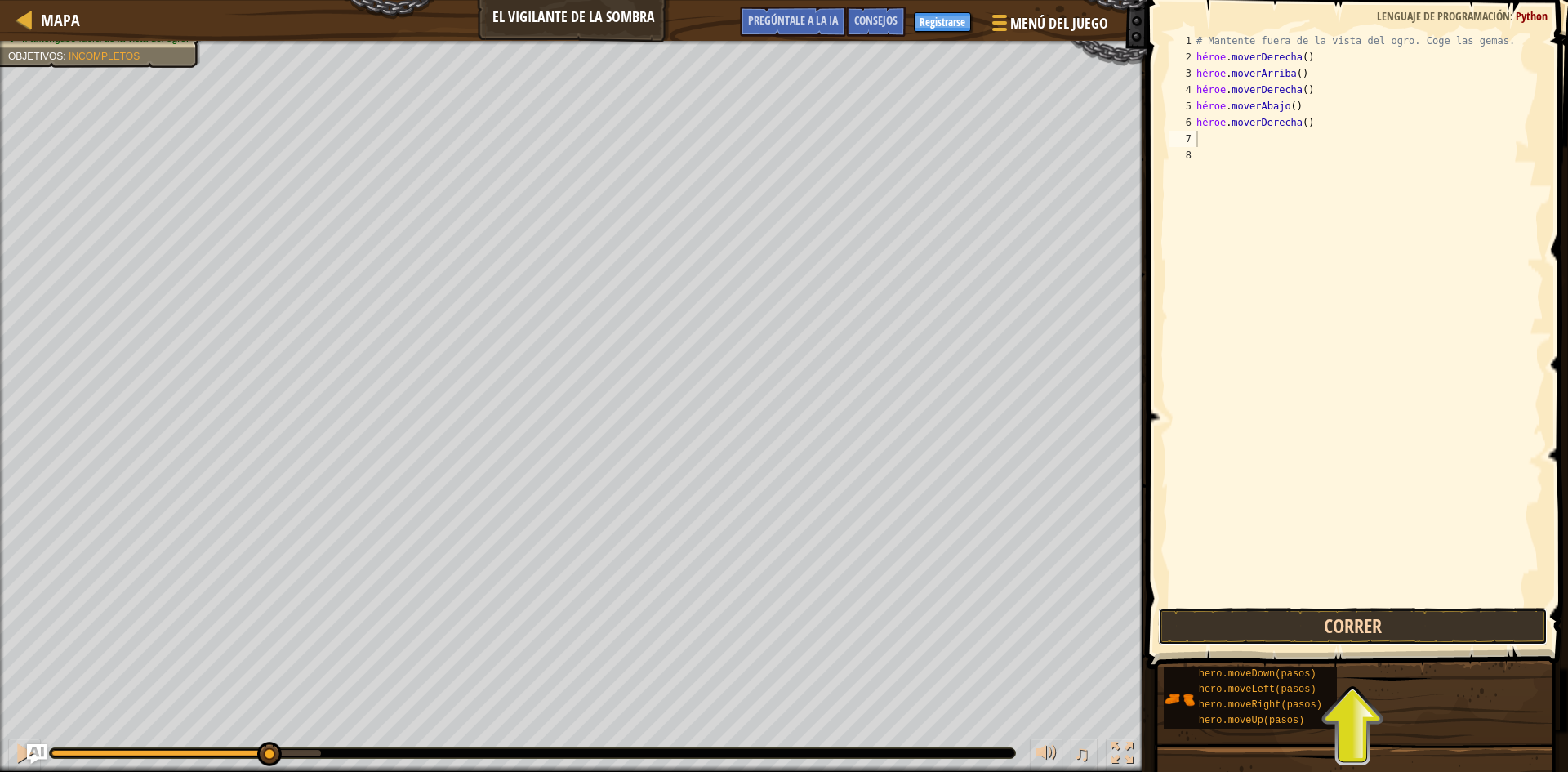
click at [1246, 617] on button "Correr" at bounding box center [1353, 626] width 390 height 37
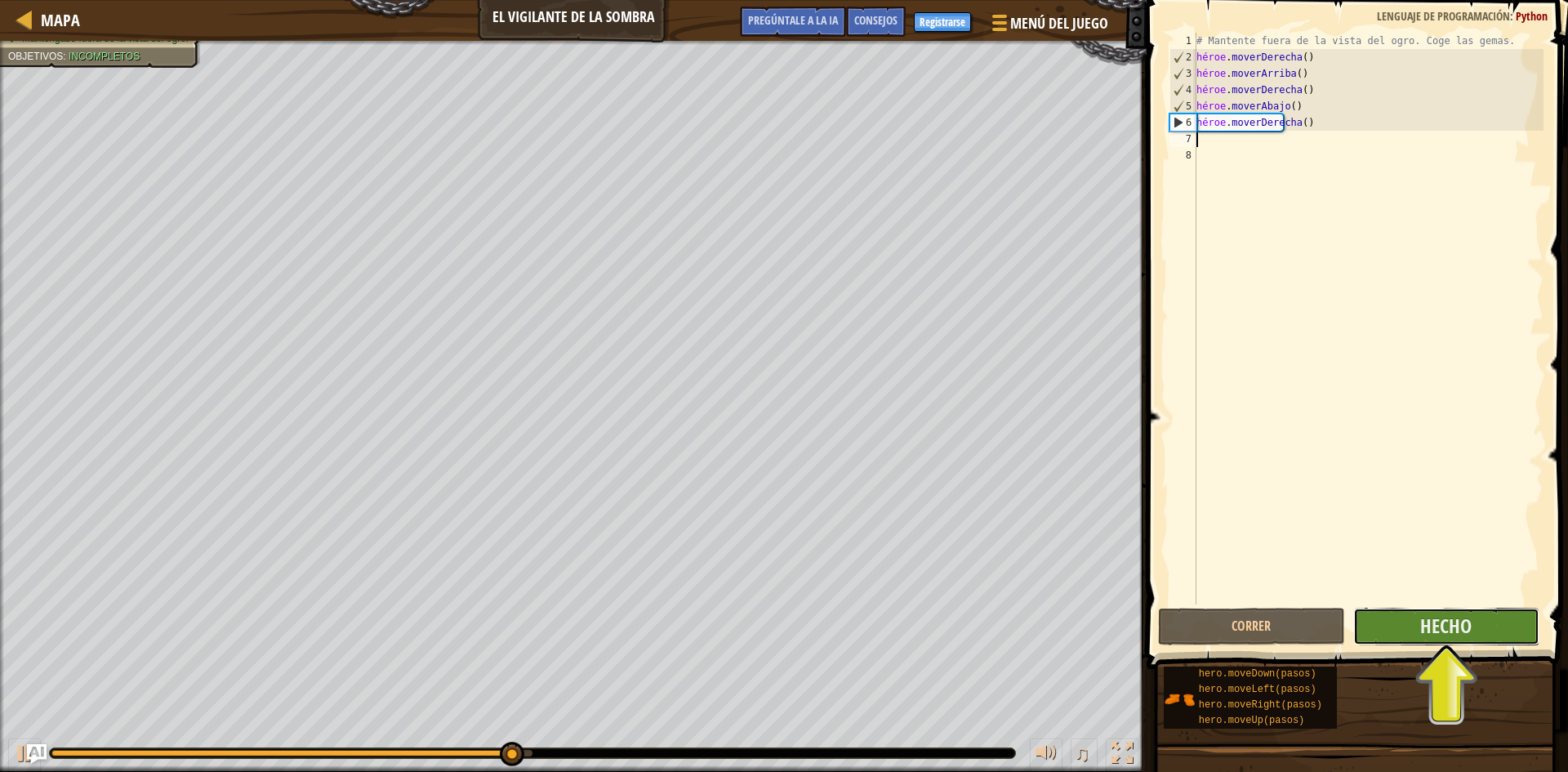
click at [1489, 614] on button "Hecho" at bounding box center [1447, 626] width 187 height 37
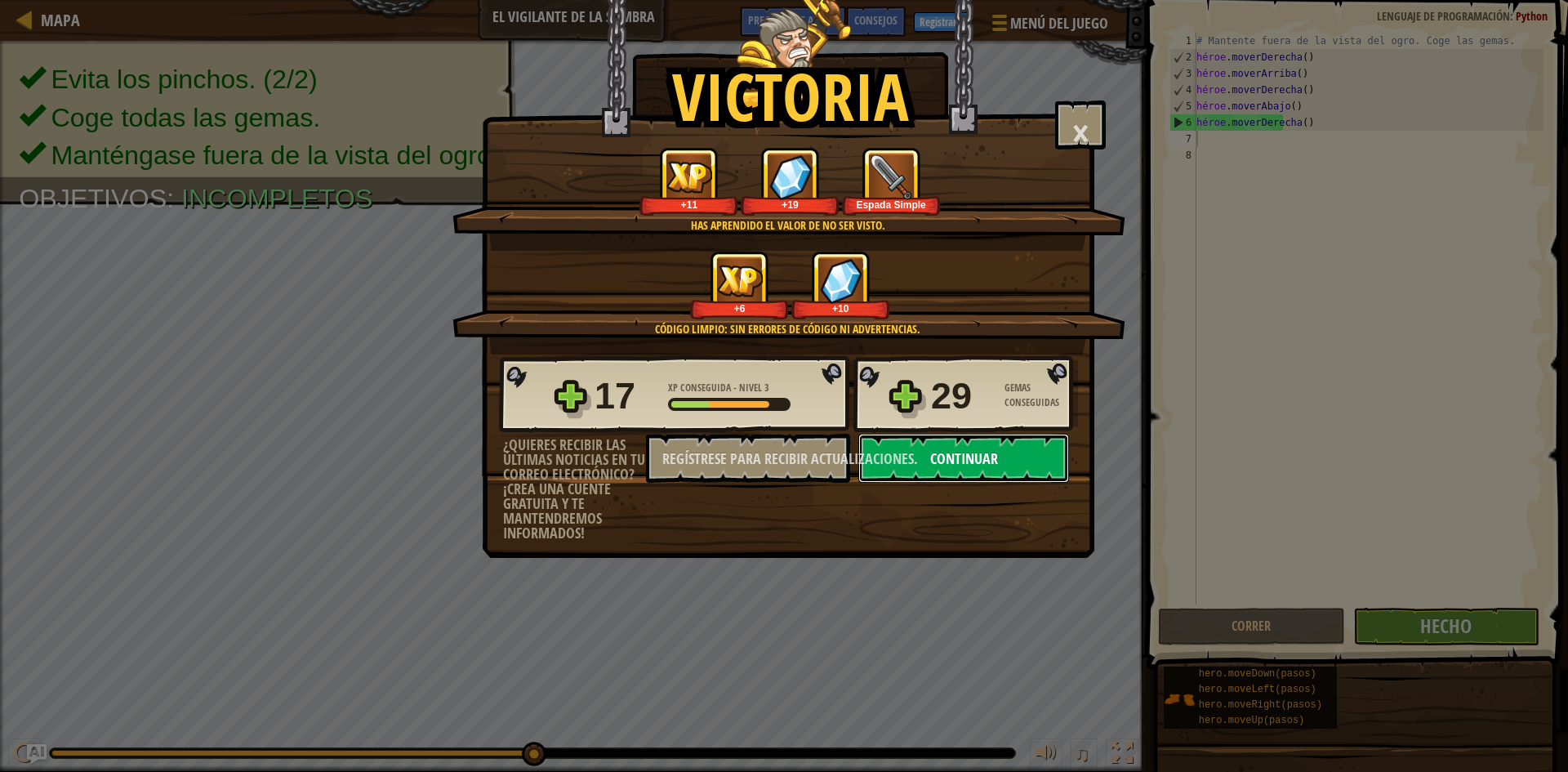
click at [991, 468] on font "Continuar" at bounding box center [964, 459] width 68 height 20
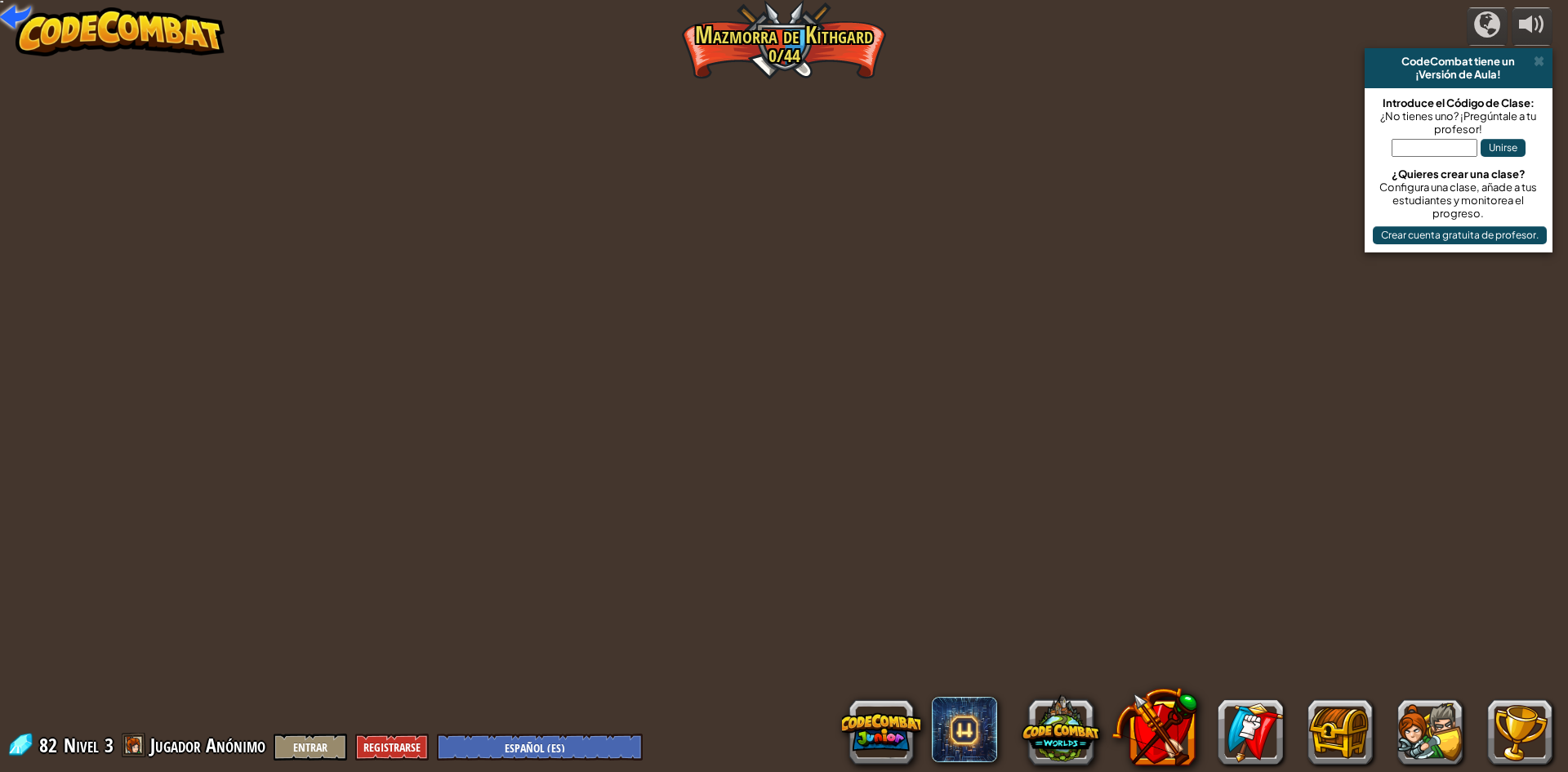
select select "es-ES"
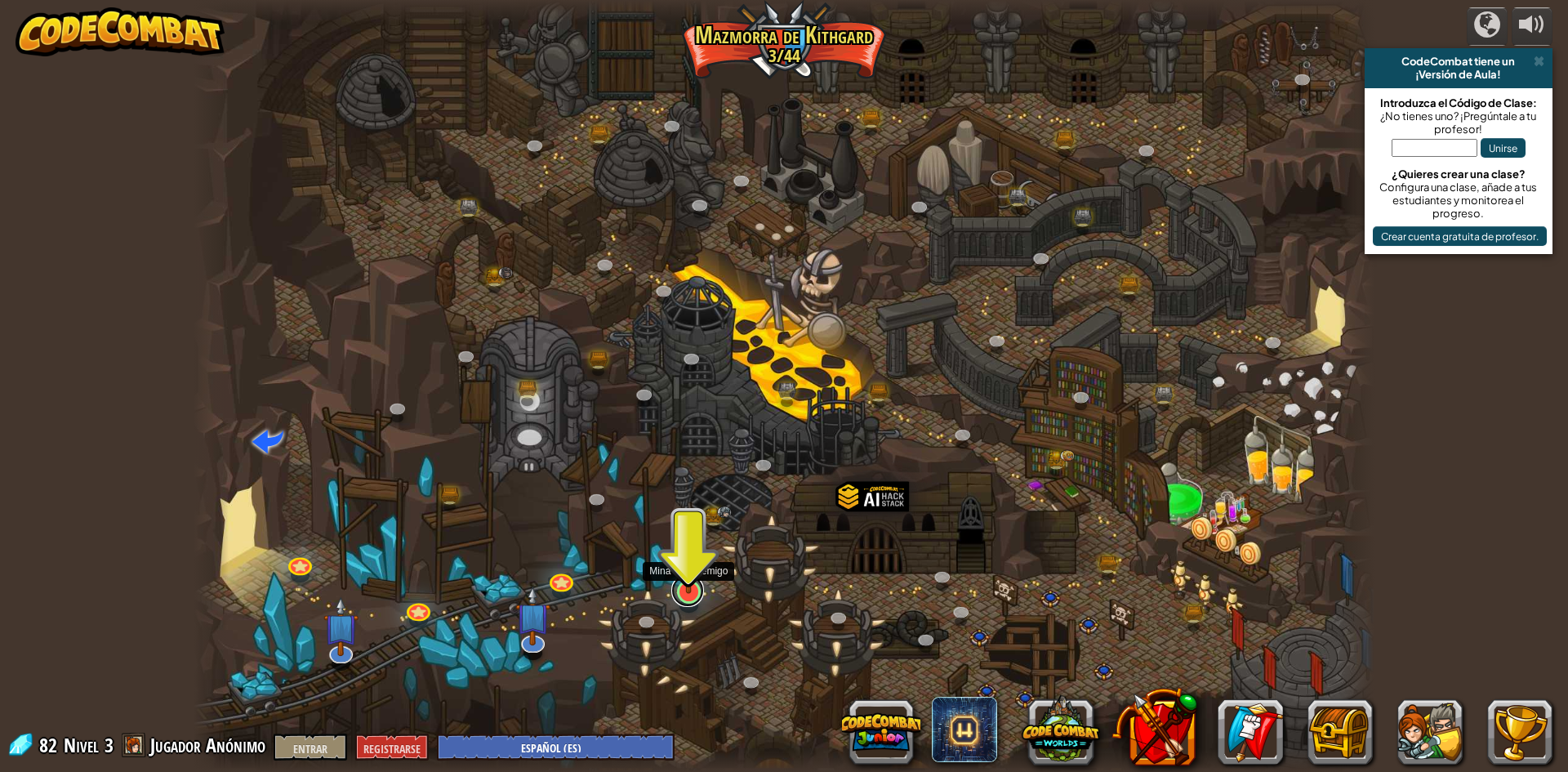
click at [696, 595] on link at bounding box center [687, 590] width 32 height 32
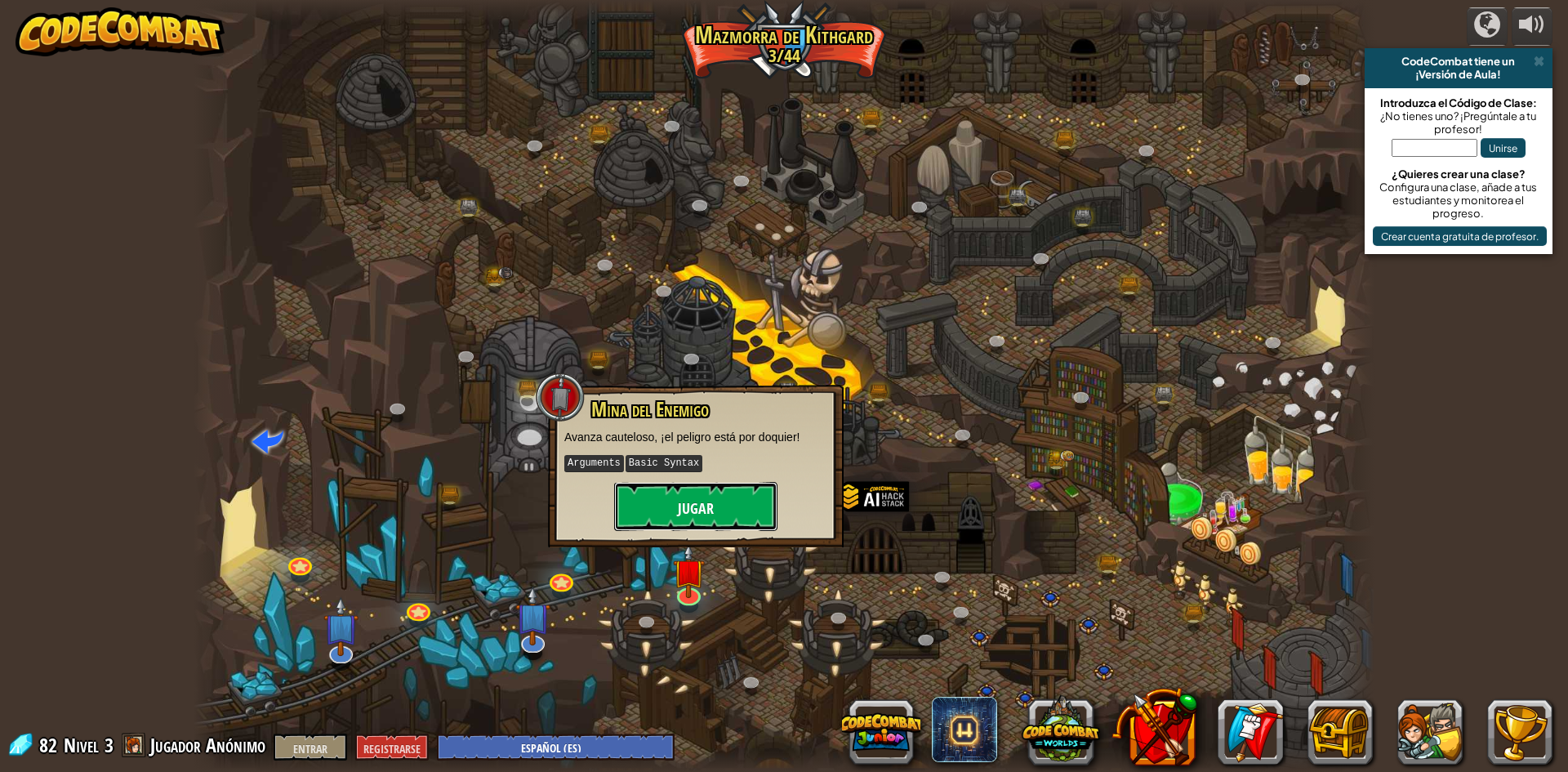
click at [701, 502] on font "Jugar" at bounding box center [696, 509] width 36 height 20
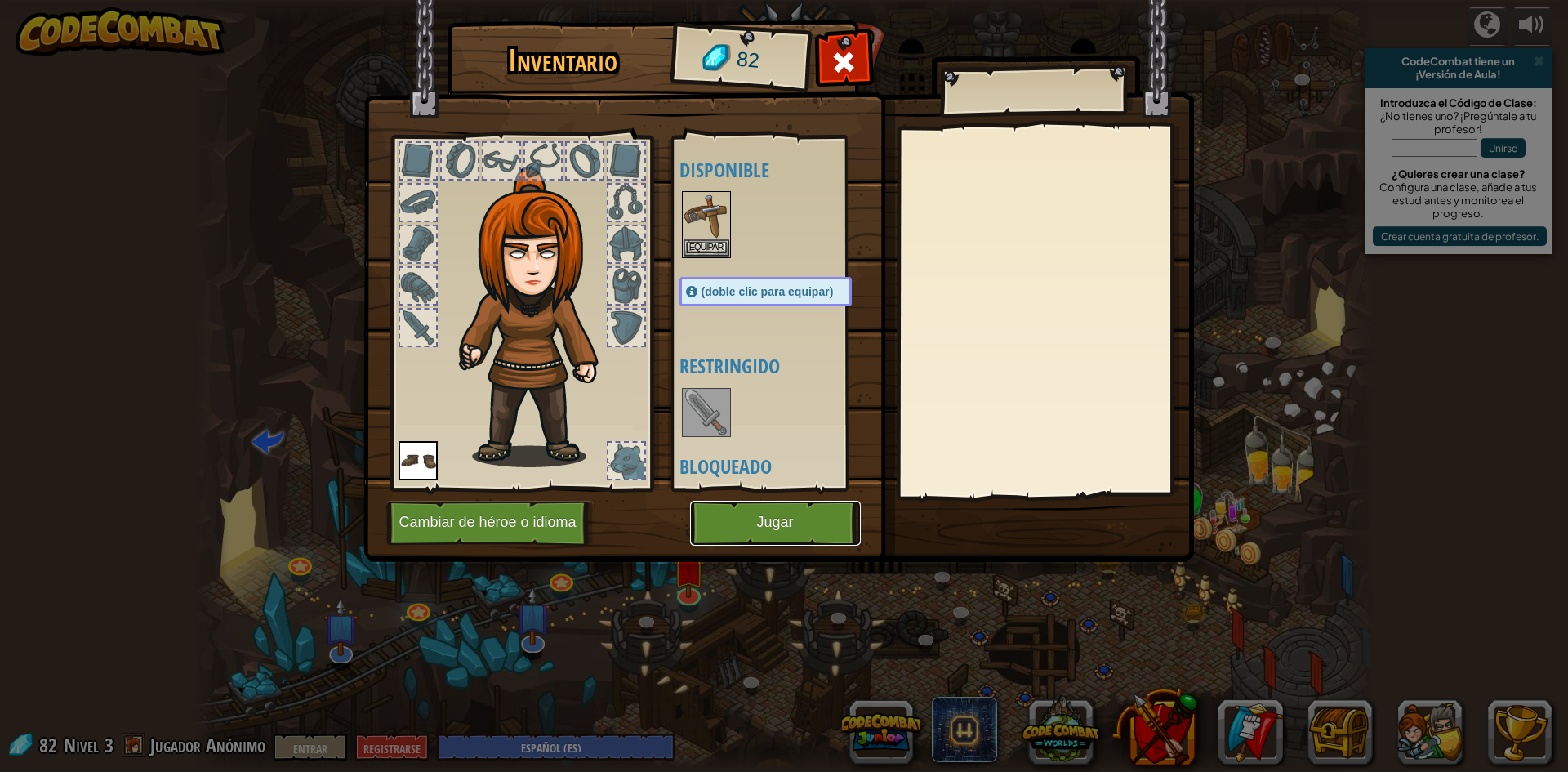
click at [795, 531] on button "Jugar" at bounding box center [776, 522] width 171 height 45
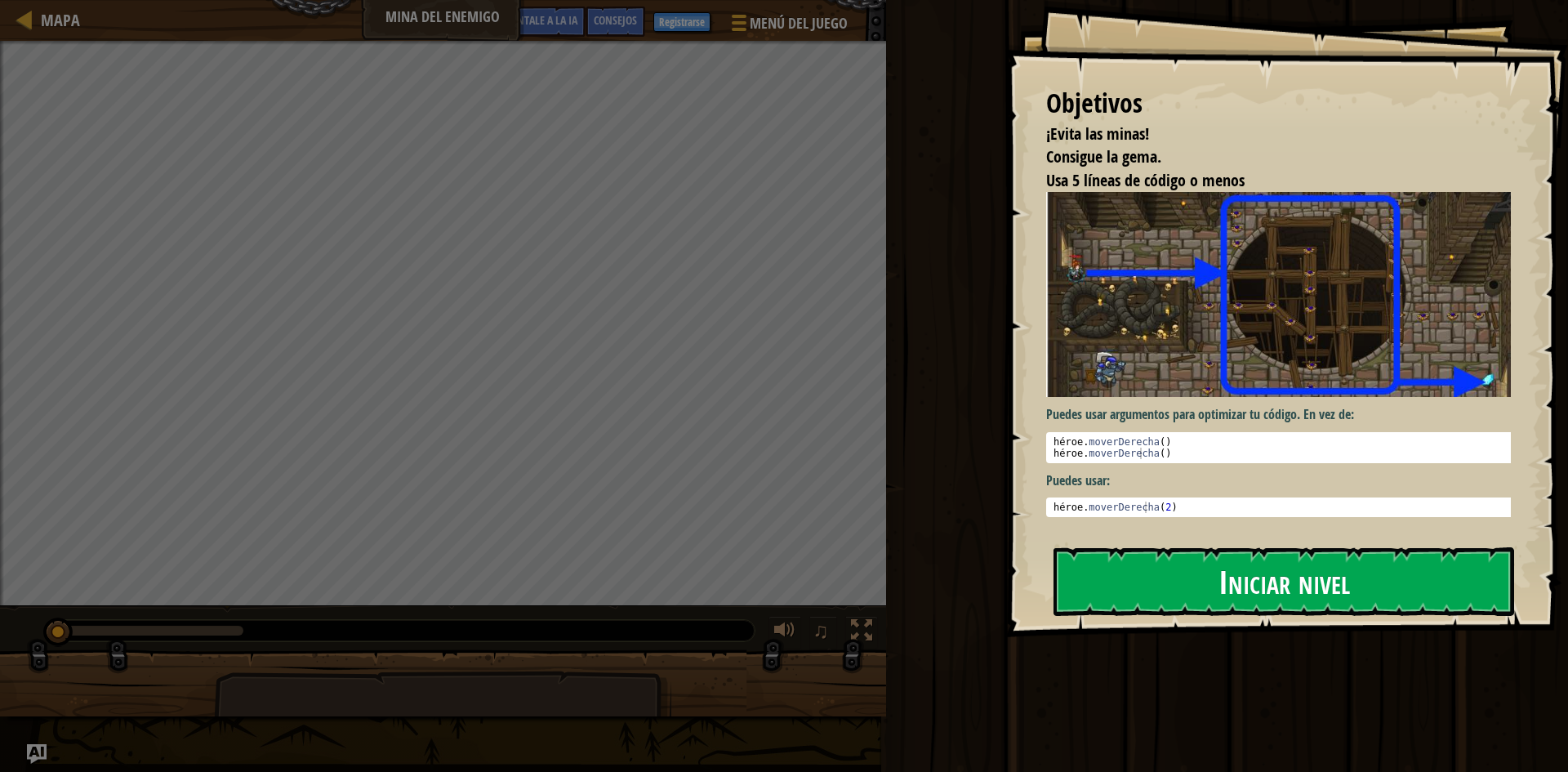
click at [1367, 330] on img at bounding box center [1285, 294] width 477 height 204
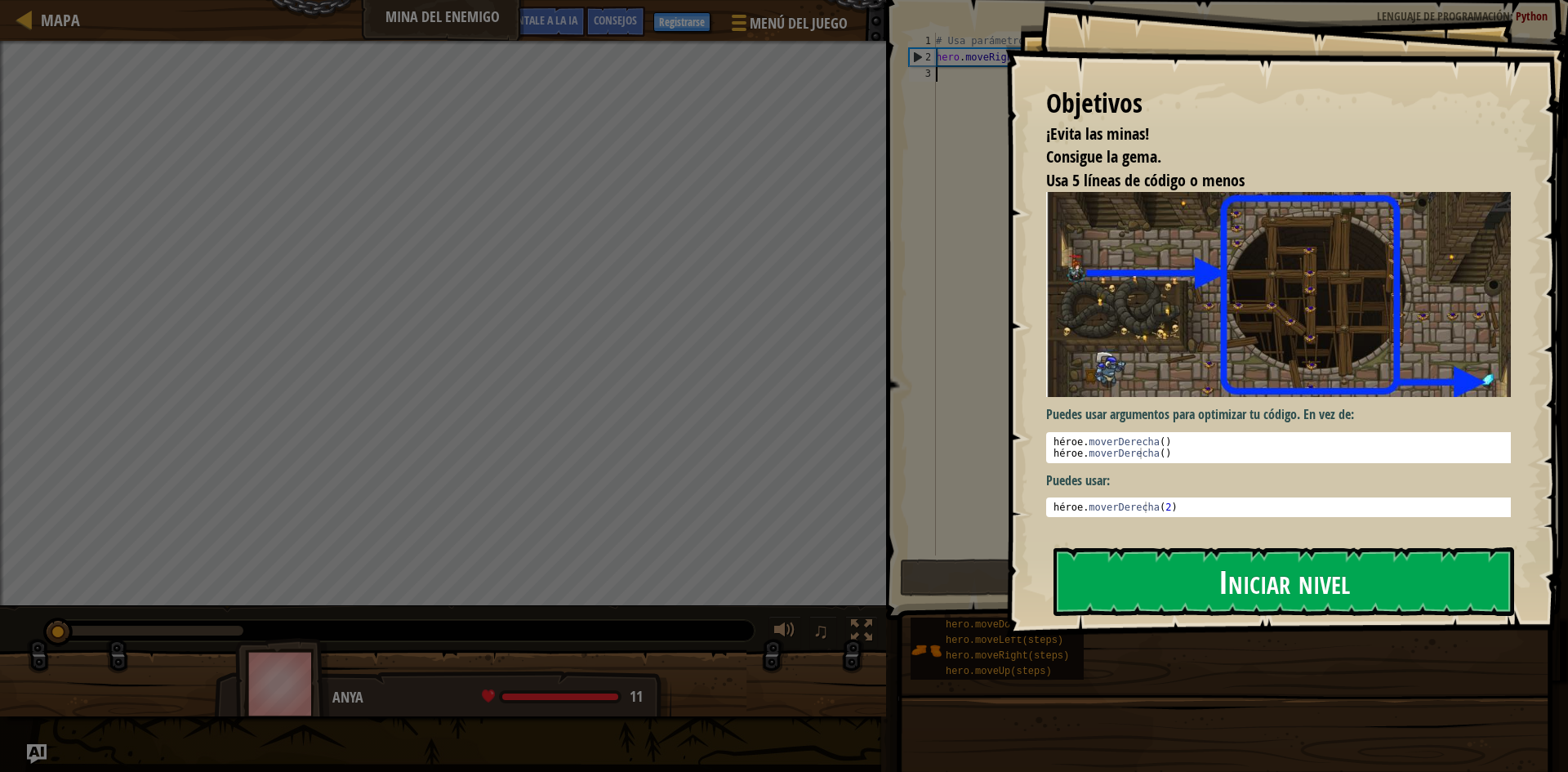
click at [1242, 601] on font "Iniciar nivel" at bounding box center [1284, 581] width 132 height 44
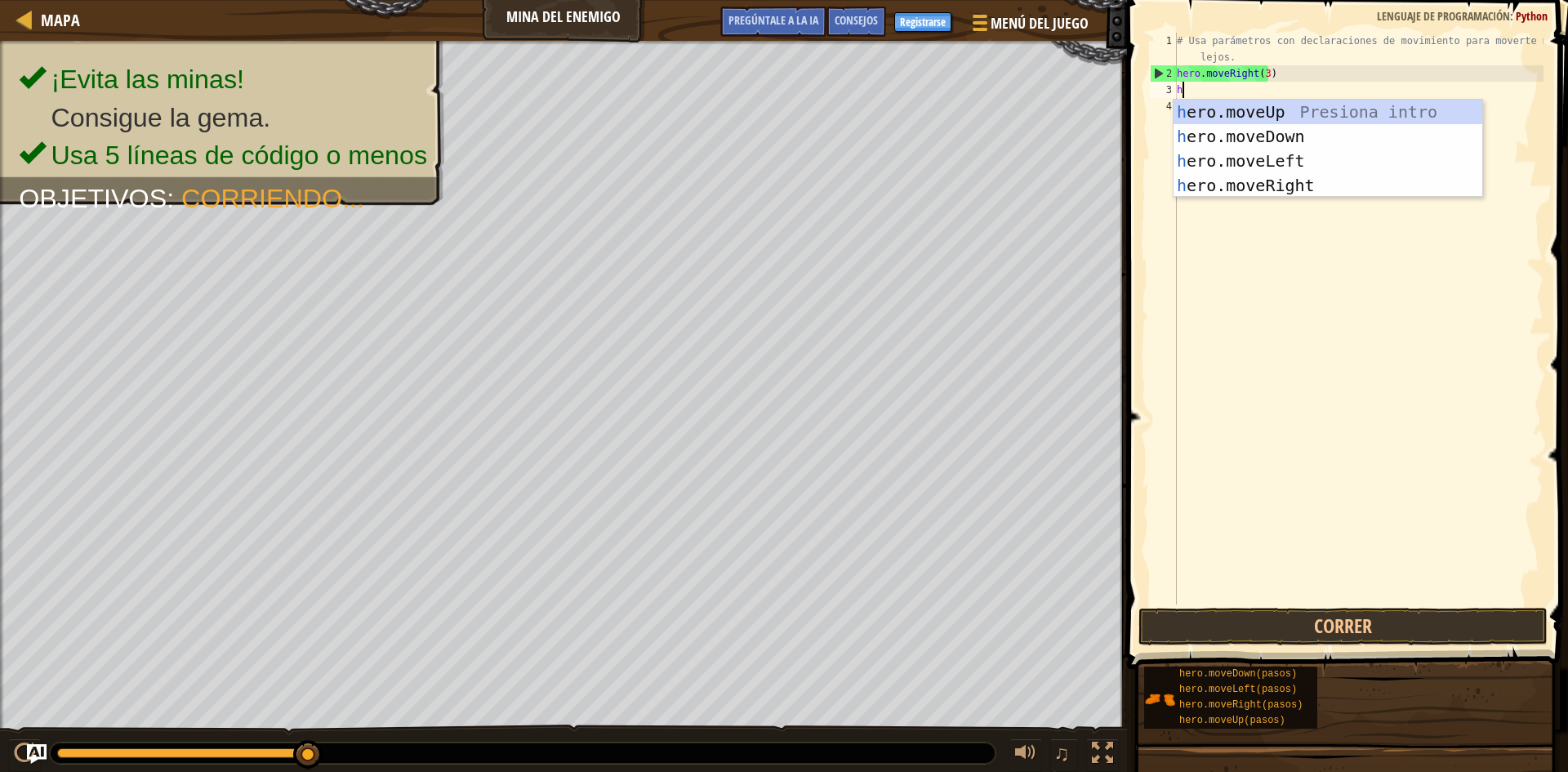
scroll to position [8, 0]
type textarea "her"
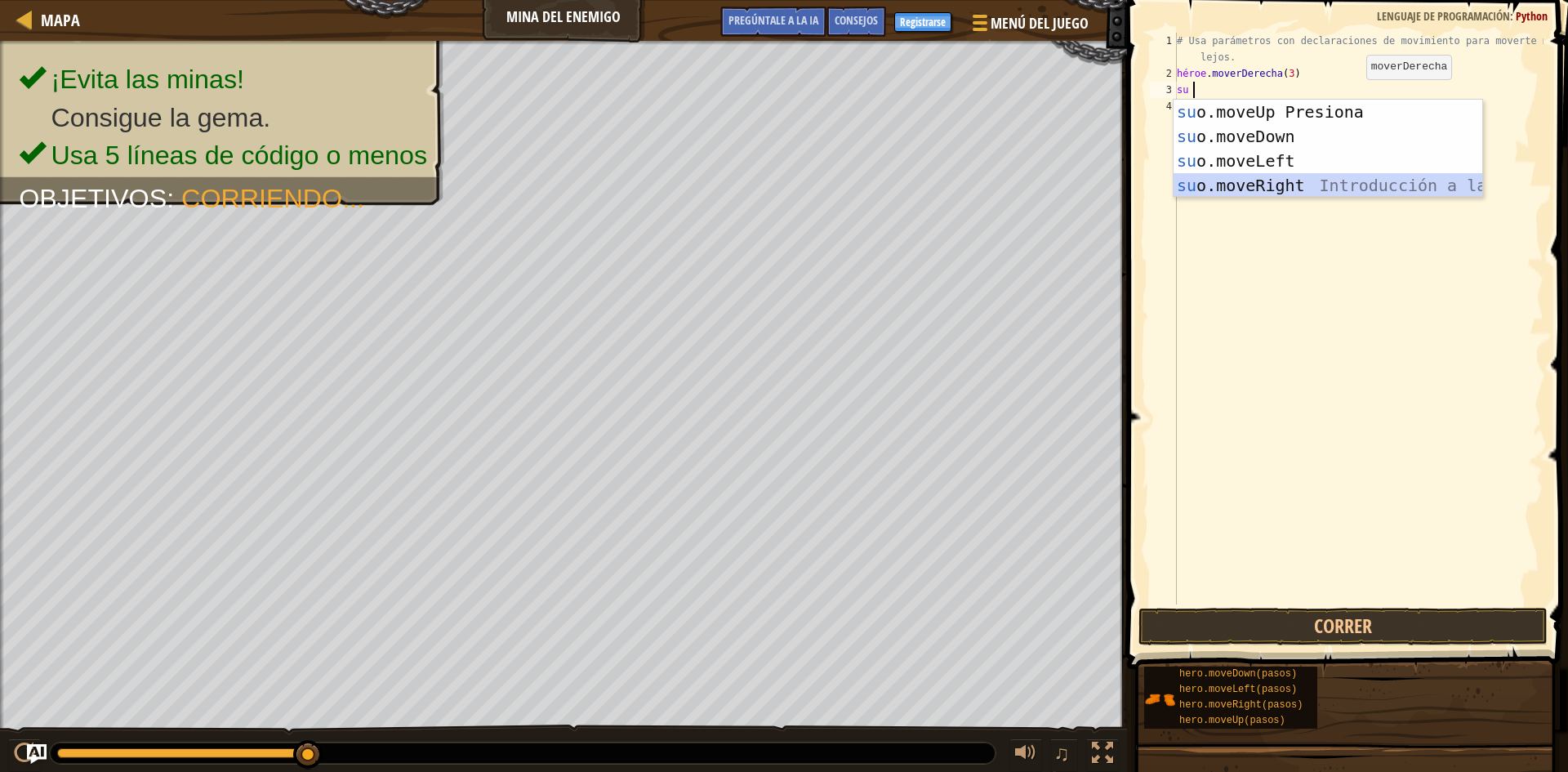
click at [1262, 178] on div "su introducción de o.moveUp Presiona su o.moveDown Introducción a la presión su…" at bounding box center [1328, 172] width 308 height 147
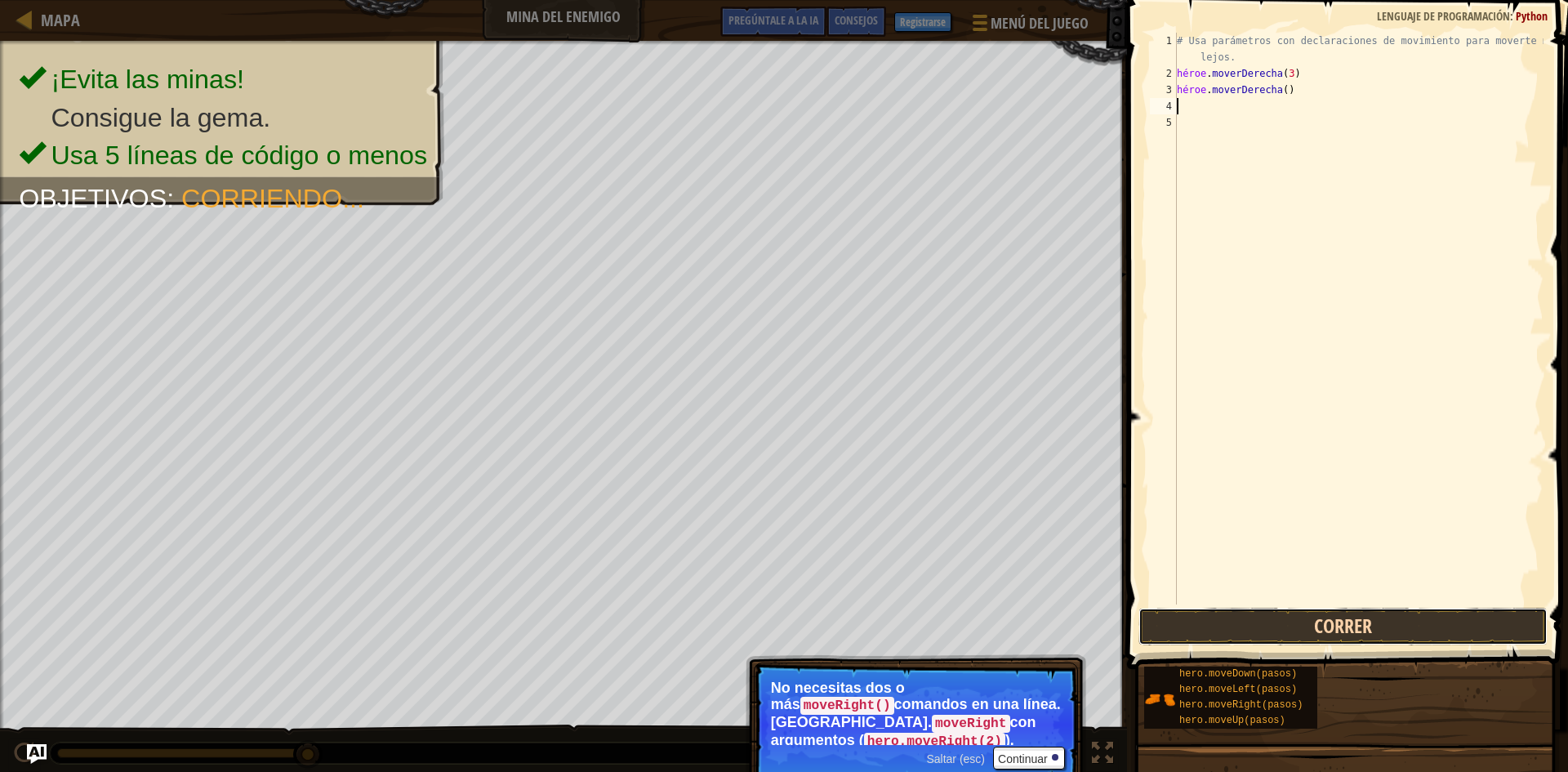
click at [1245, 611] on button "Correr" at bounding box center [1343, 626] width 409 height 37
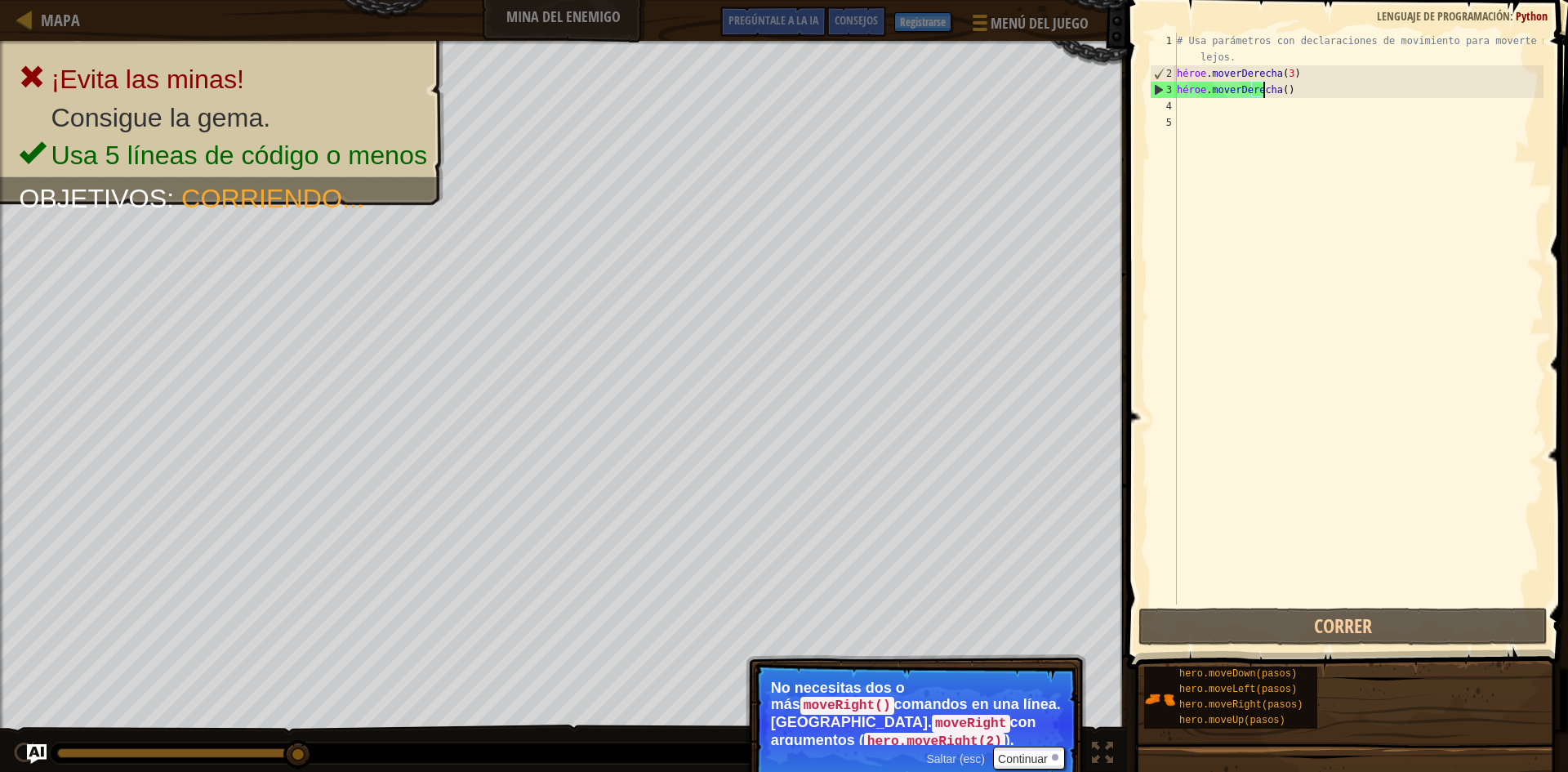
click at [1284, 94] on div "# Usa parámetros con declaraciones de movimiento para moverte más lejos. héroe …" at bounding box center [1359, 342] width 370 height 621
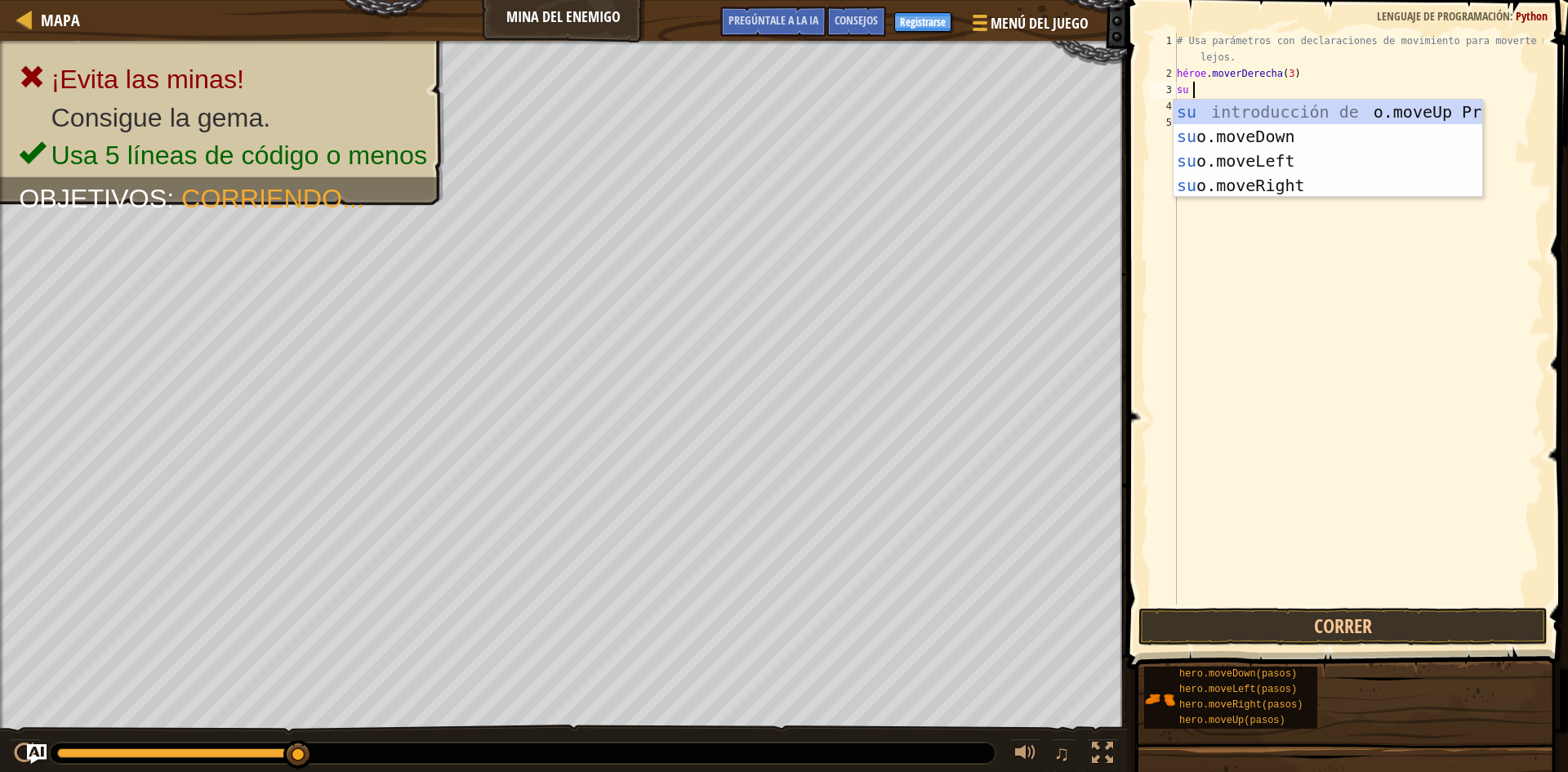
type textarea "hero"
